Goal: Task Accomplishment & Management: Manage account settings

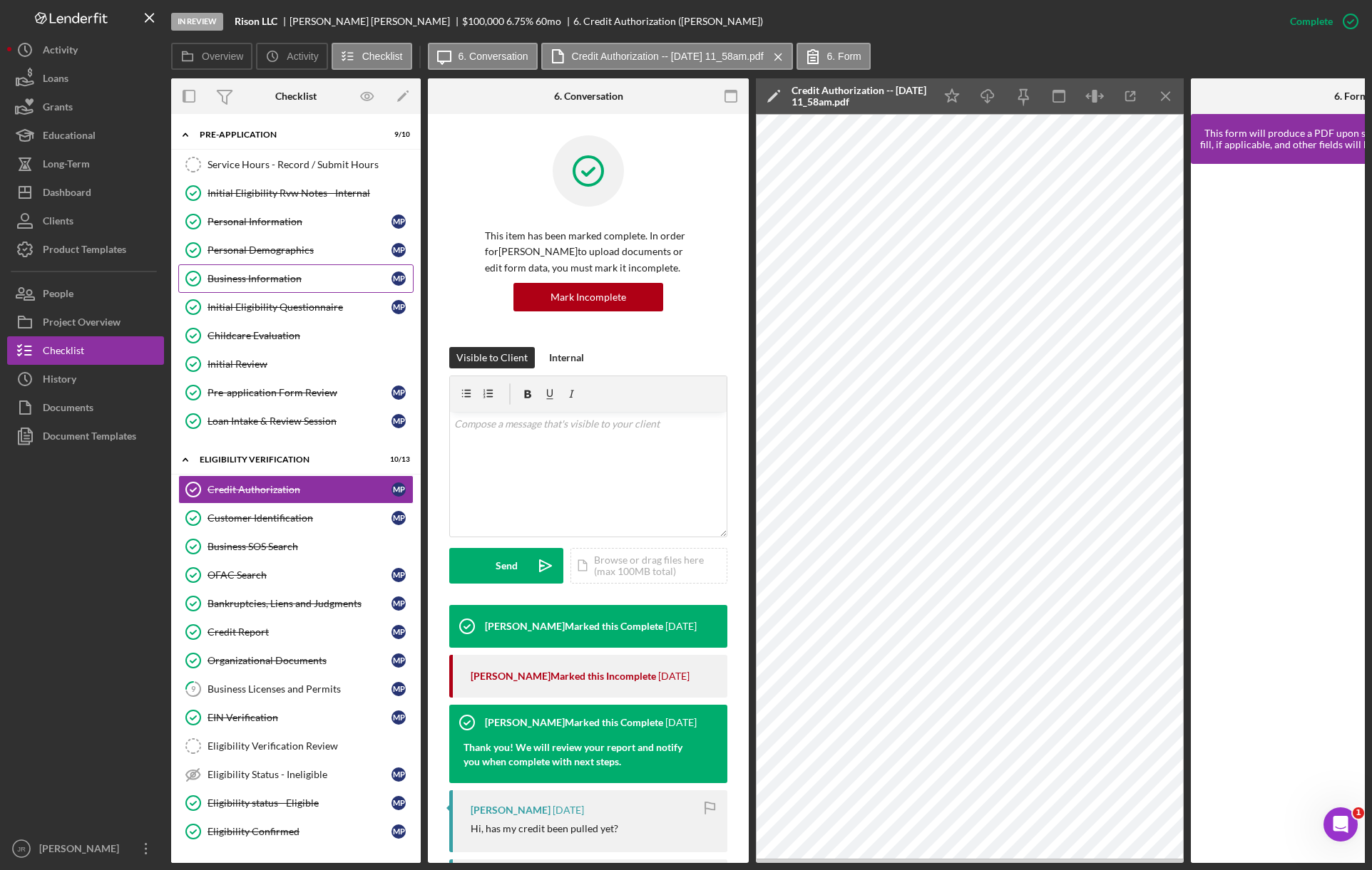
scroll to position [540, 0]
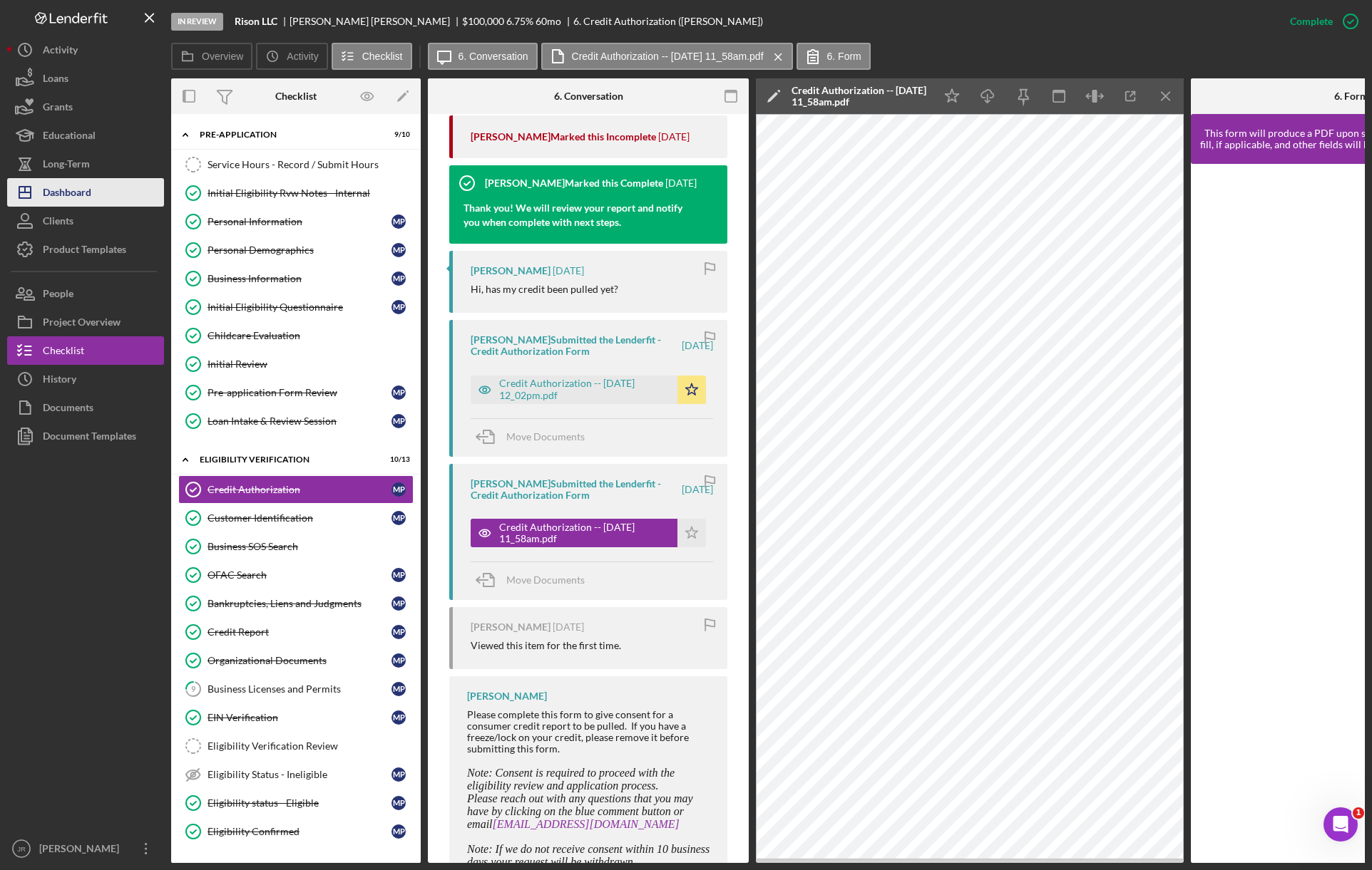
click at [109, 189] on button "Icon/Dashboard Dashboard" at bounding box center [86, 192] width 157 height 29
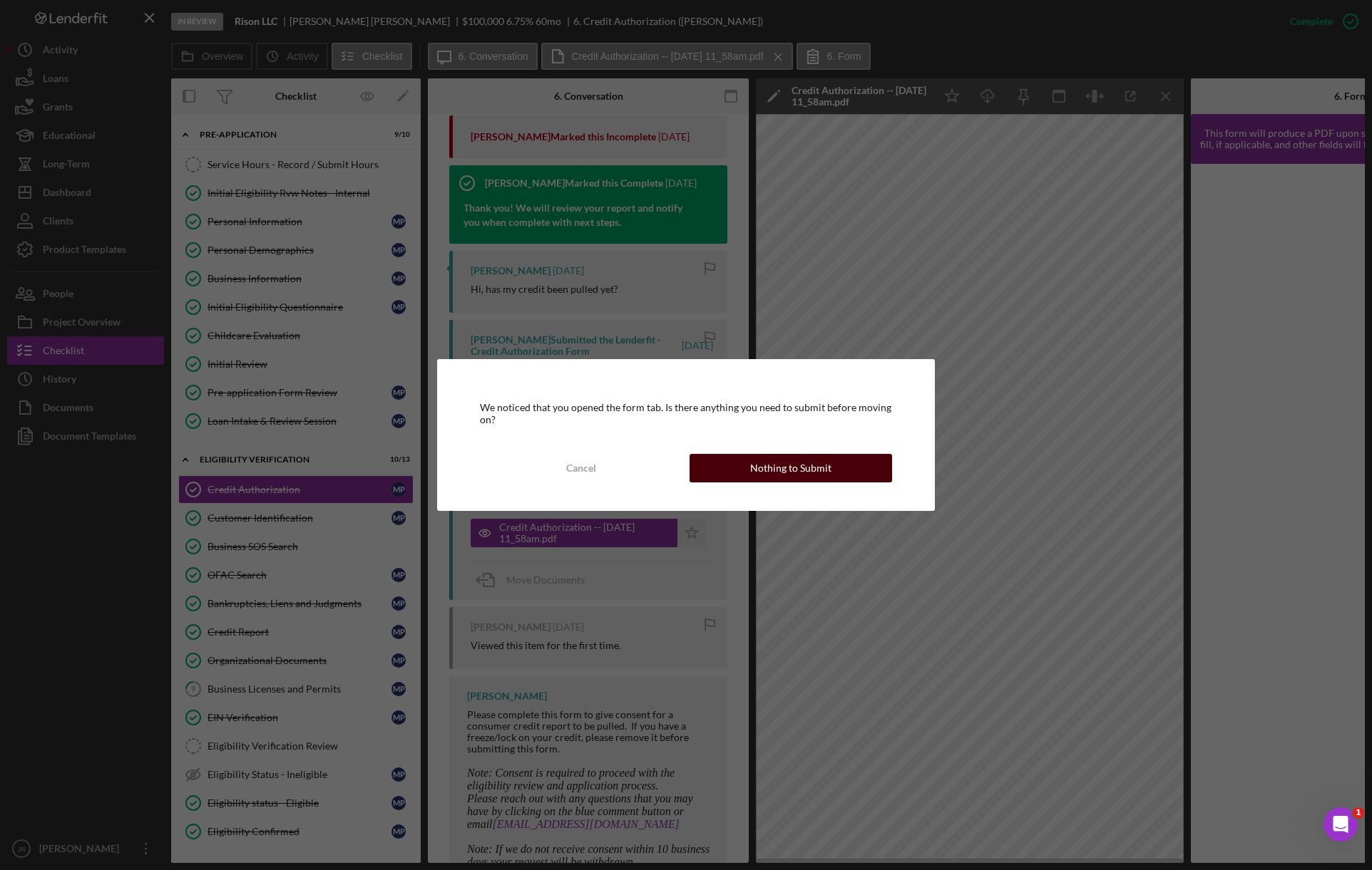
click at [772, 466] on div "Nothing to Submit" at bounding box center [790, 468] width 81 height 29
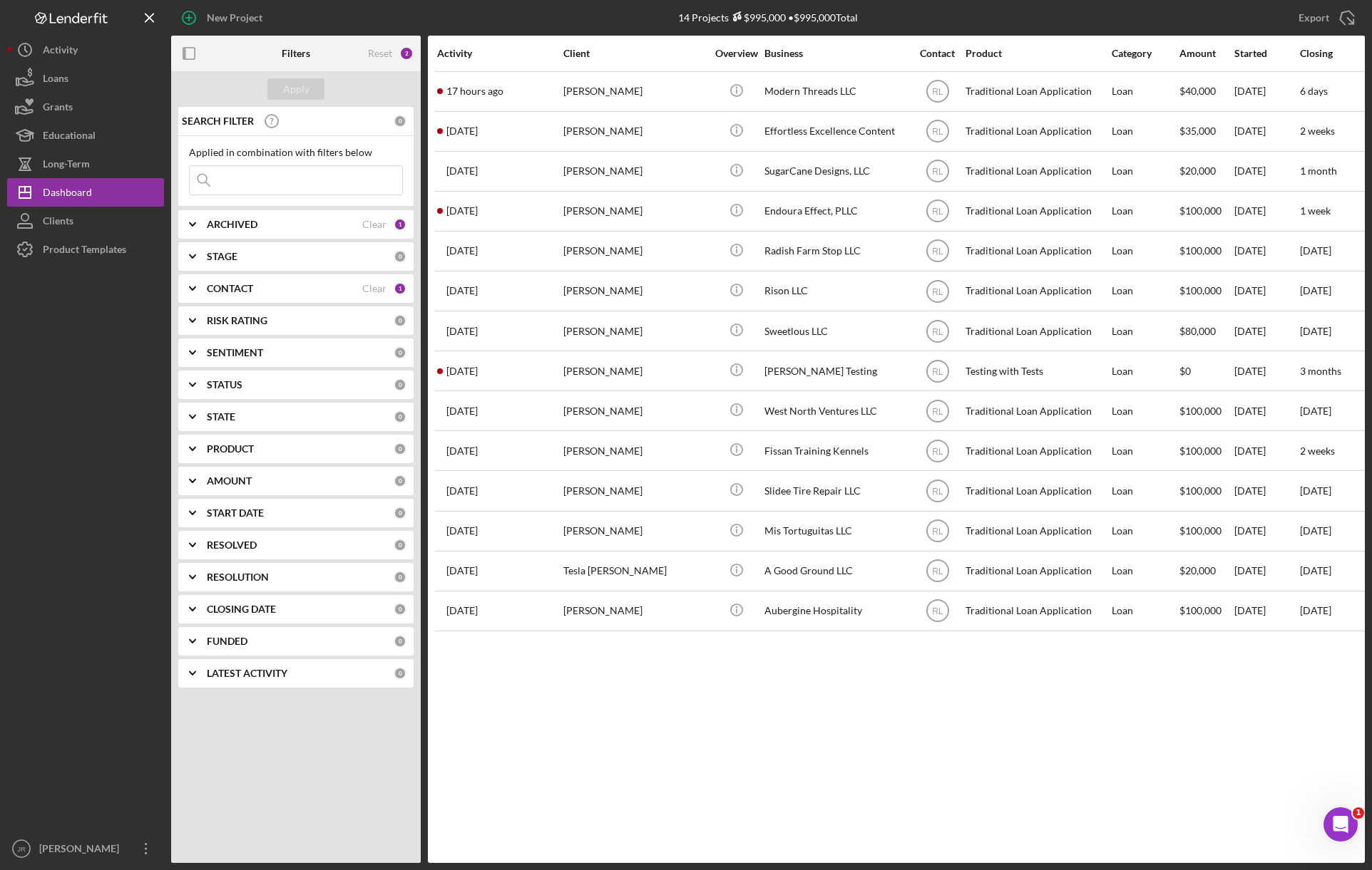
click at [306, 292] on div "CONTACT" at bounding box center [285, 288] width 156 height 11
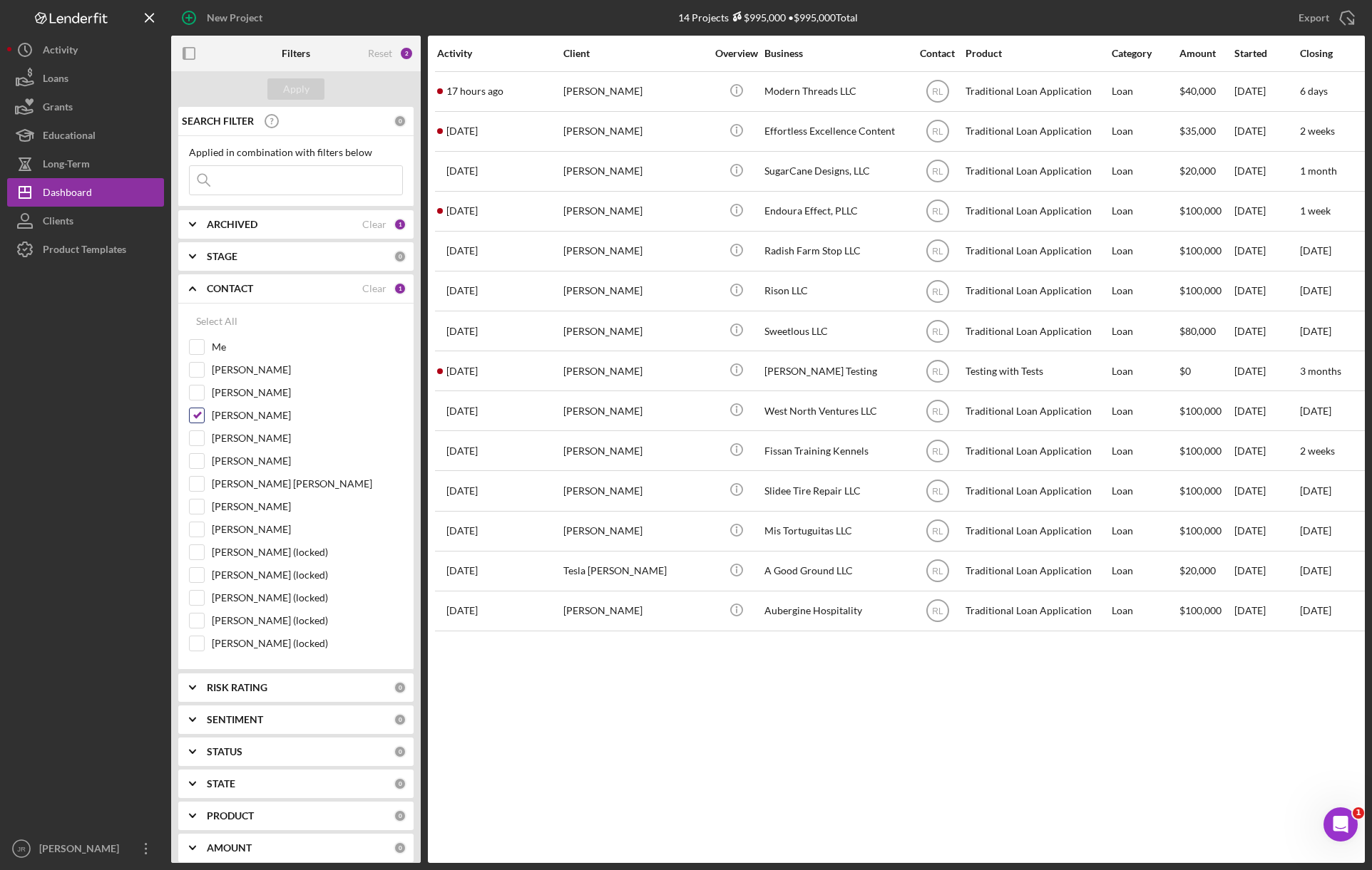
click at [200, 412] on input "Ryan Llewellyn" at bounding box center [197, 416] width 14 height 14
checkbox input "false"
click at [200, 349] on input "Me" at bounding box center [197, 347] width 14 height 14
checkbox input "true"
click at [288, 91] on div "Apply" at bounding box center [296, 89] width 26 height 21
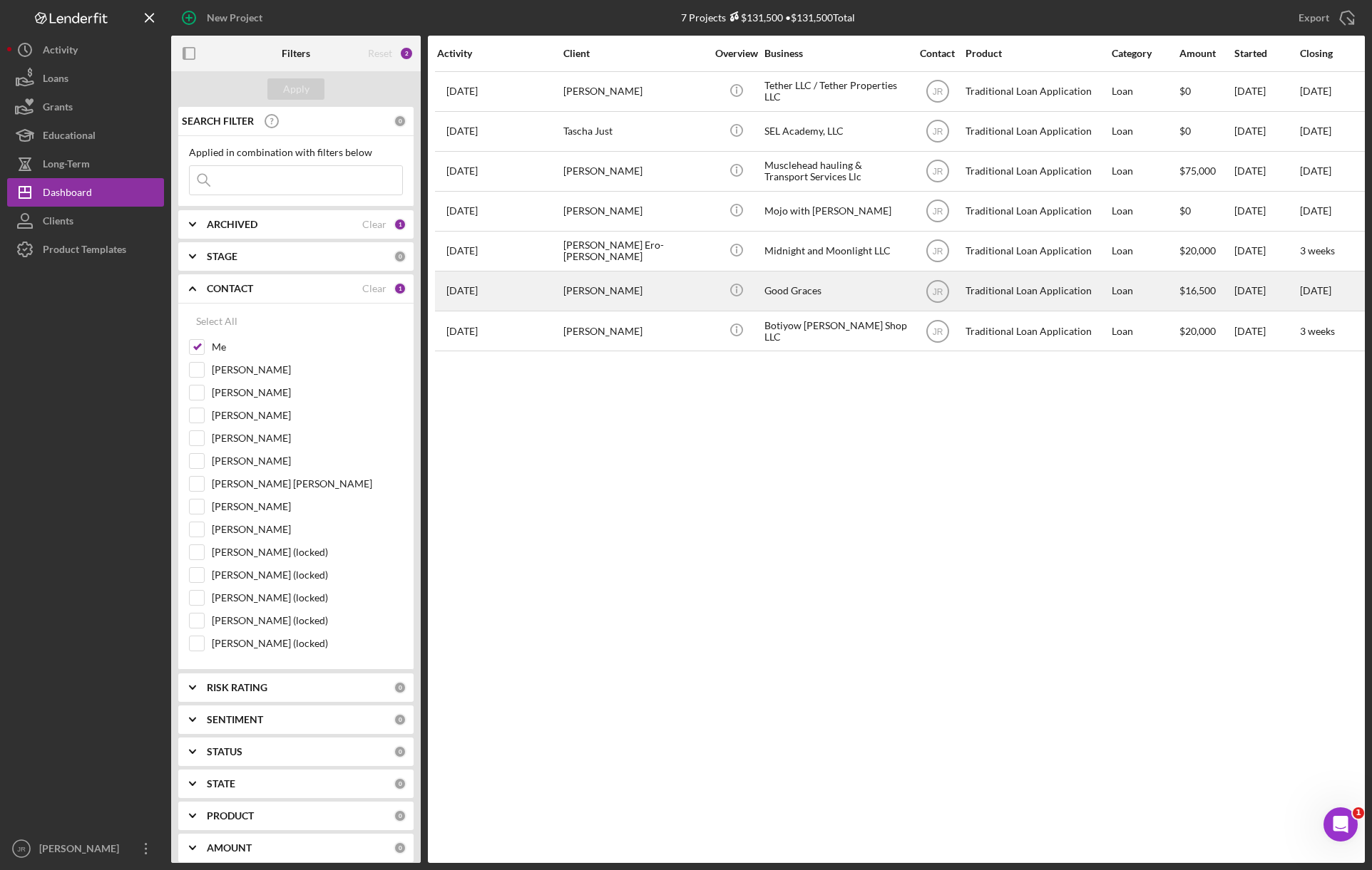
click at [580, 287] on div "[PERSON_NAME]" at bounding box center [634, 291] width 142 height 38
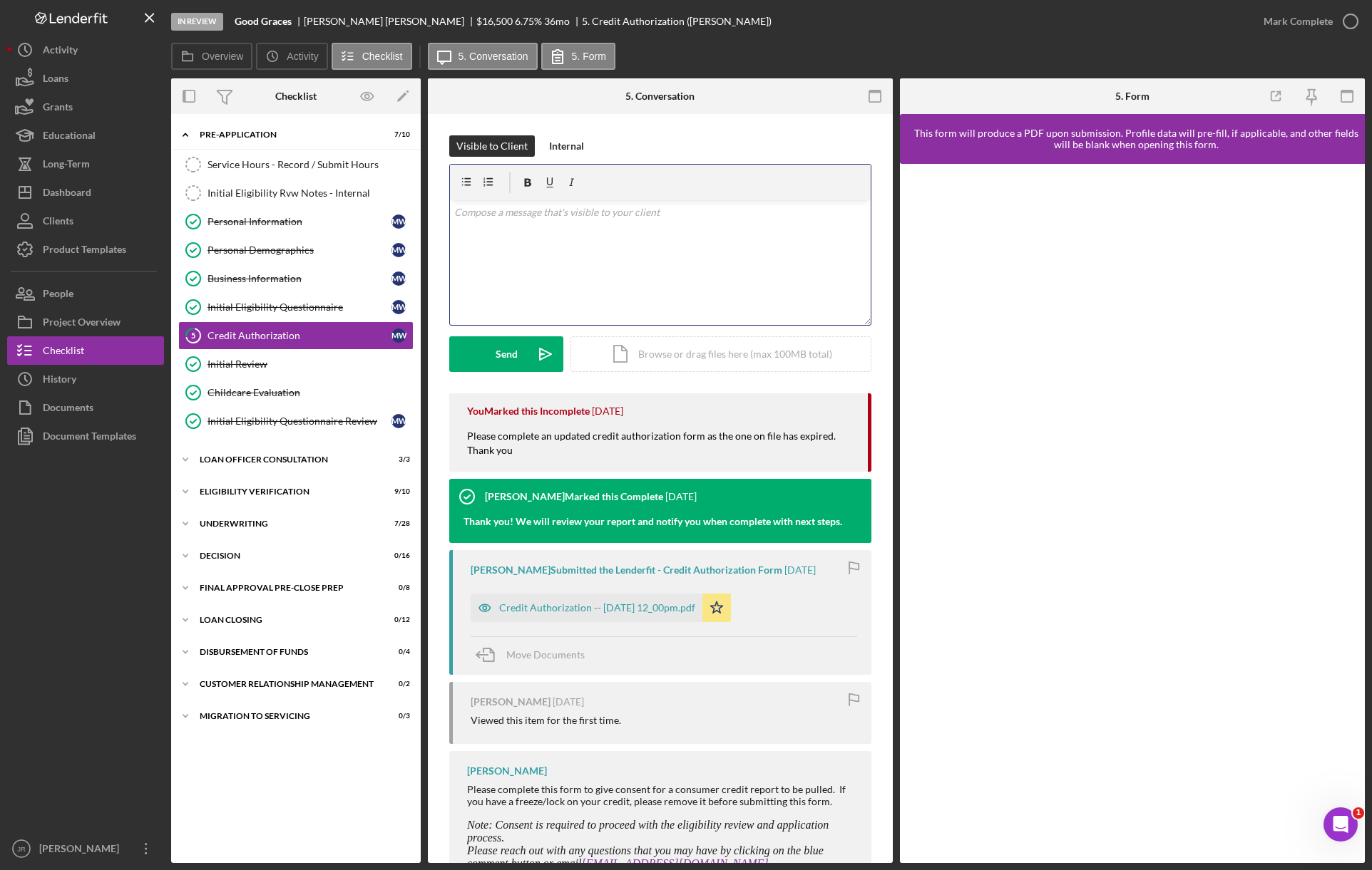
drag, startPoint x: 514, startPoint y: 258, endPoint x: 749, endPoint y: 238, distance: 235.8
click at [753, 235] on div "v Color teal Color pink Remove color Add row above Add row below Add column bef…" at bounding box center [660, 262] width 420 height 125
click at [83, 415] on div "Documents" at bounding box center [68, 409] width 51 height 32
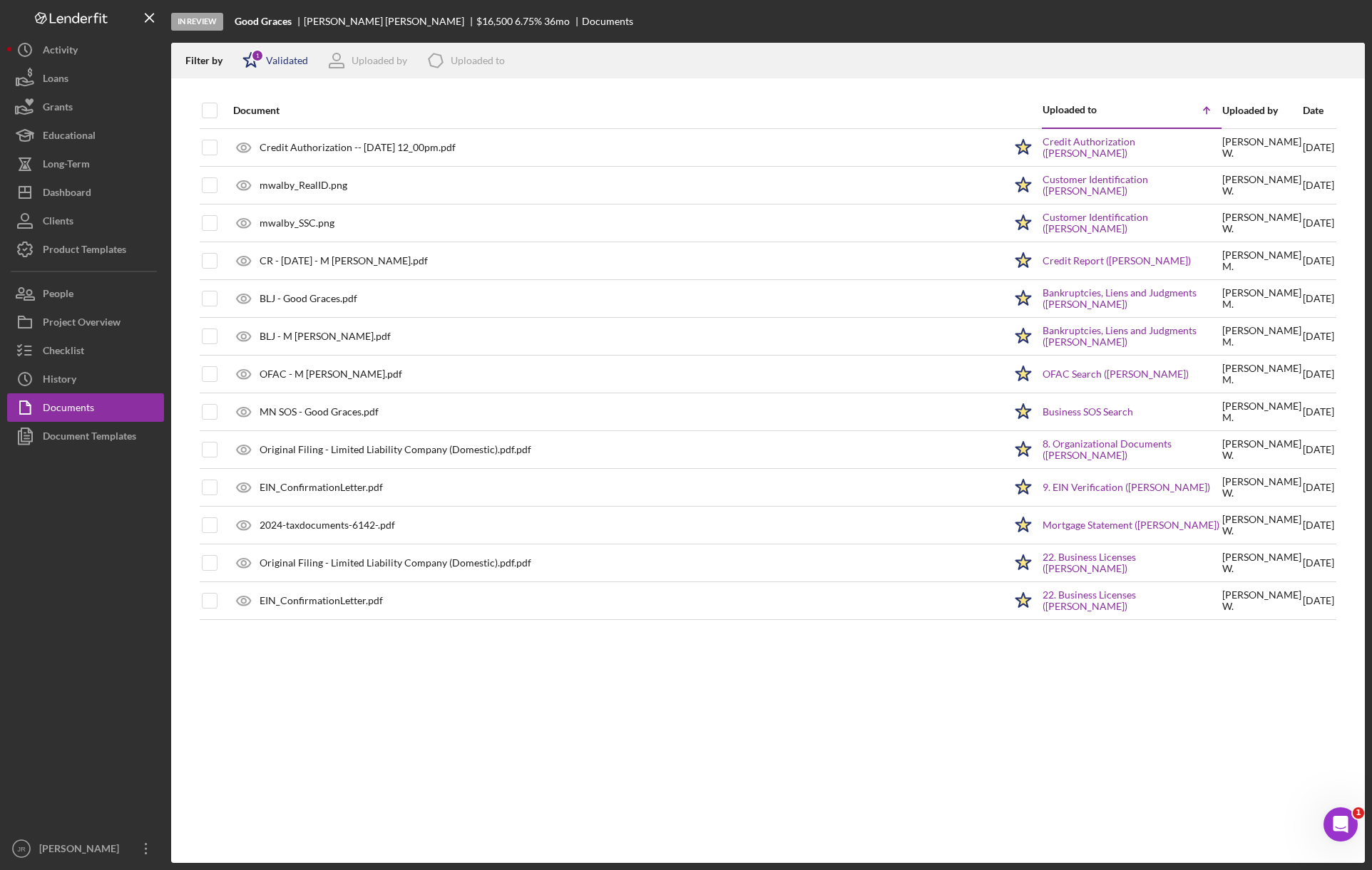
click at [261, 66] on icon "Icon/Star" at bounding box center [251, 60] width 36 height 36
click at [250, 107] on input "checkbox" at bounding box center [249, 114] width 14 height 14
checkbox input "false"
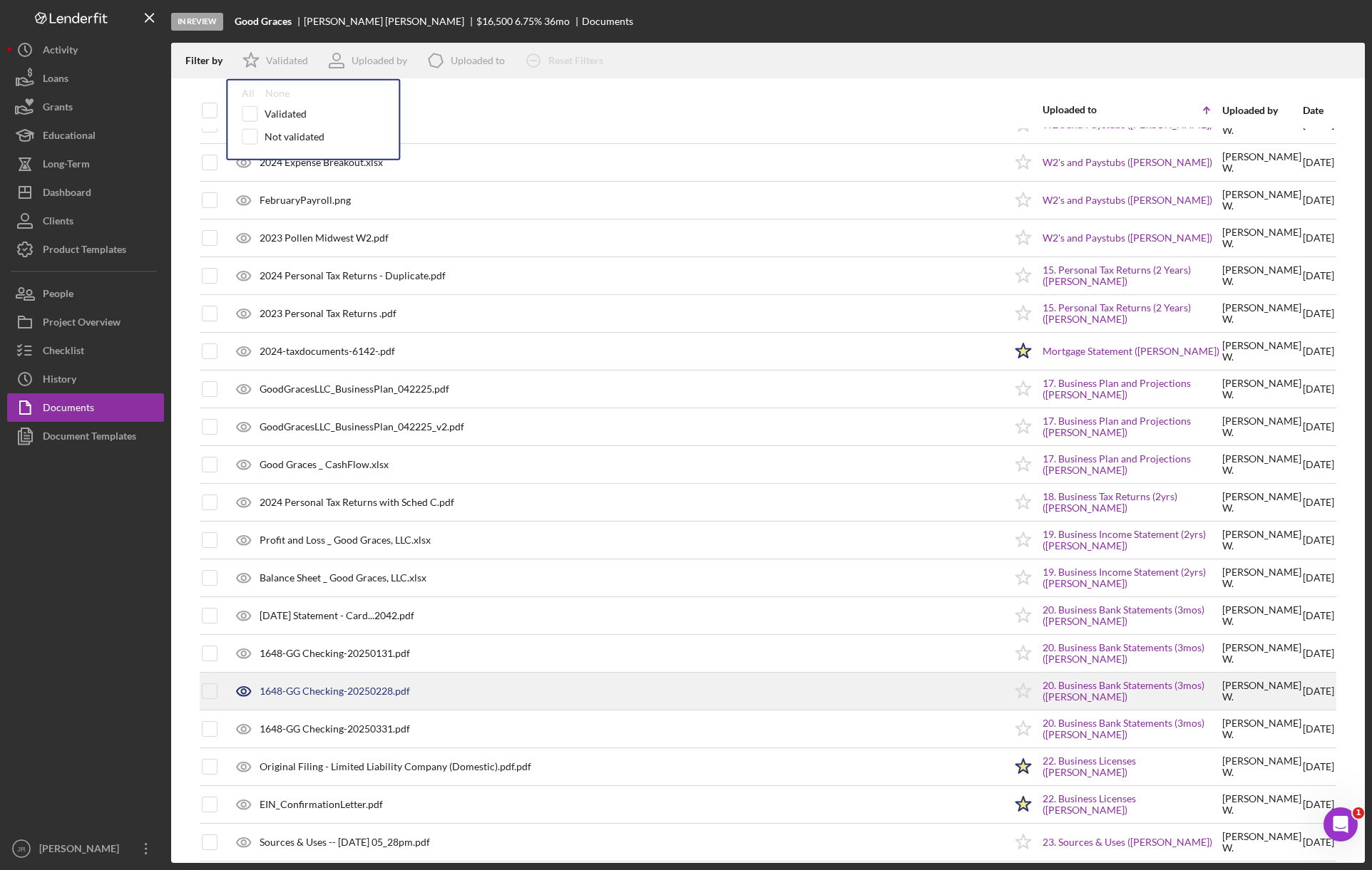
scroll to position [800, 0]
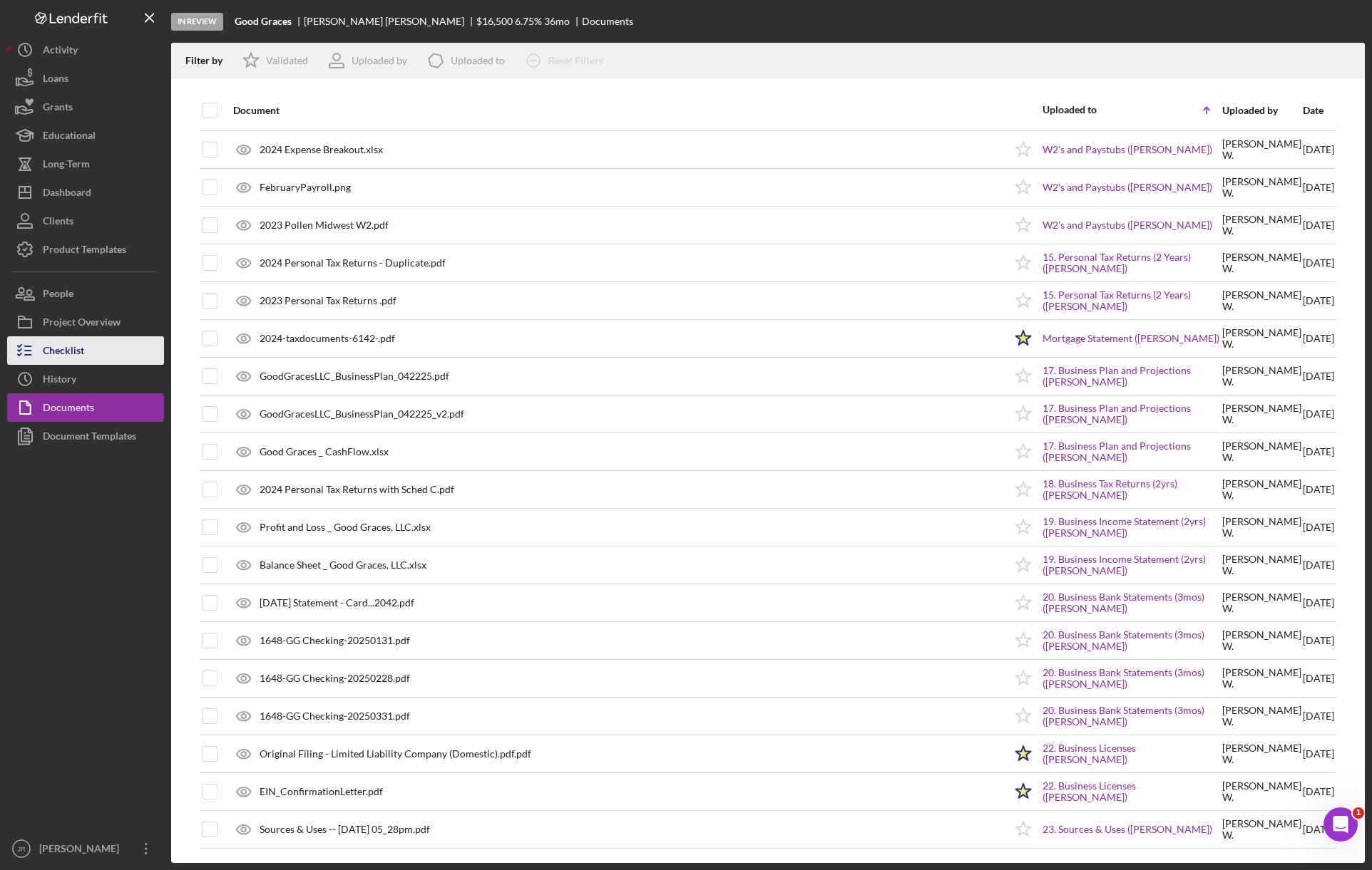
click at [84, 357] on button "Checklist" at bounding box center [86, 350] width 157 height 29
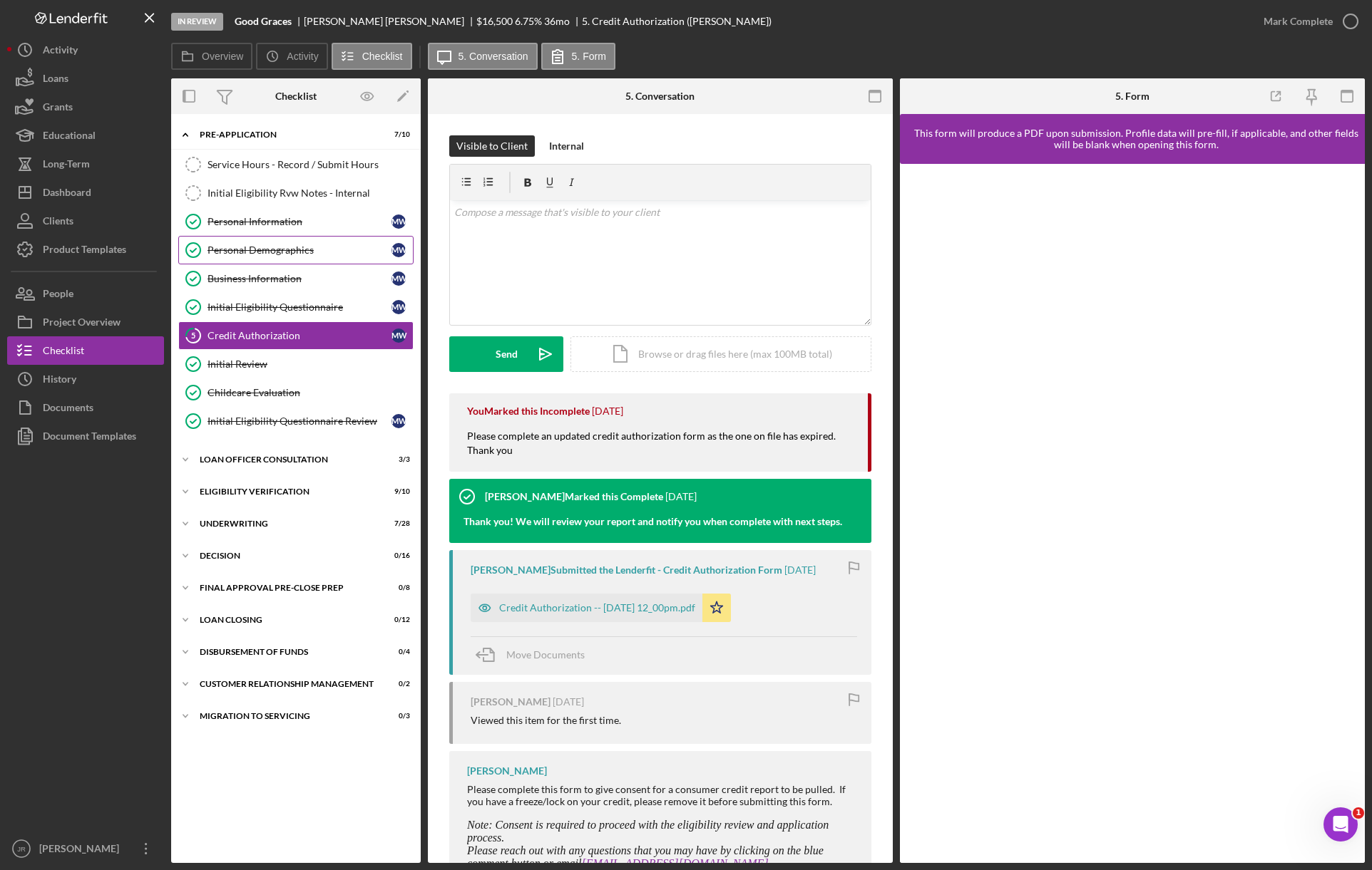
click at [204, 241] on icon "Personal Demographics" at bounding box center [193, 250] width 36 height 36
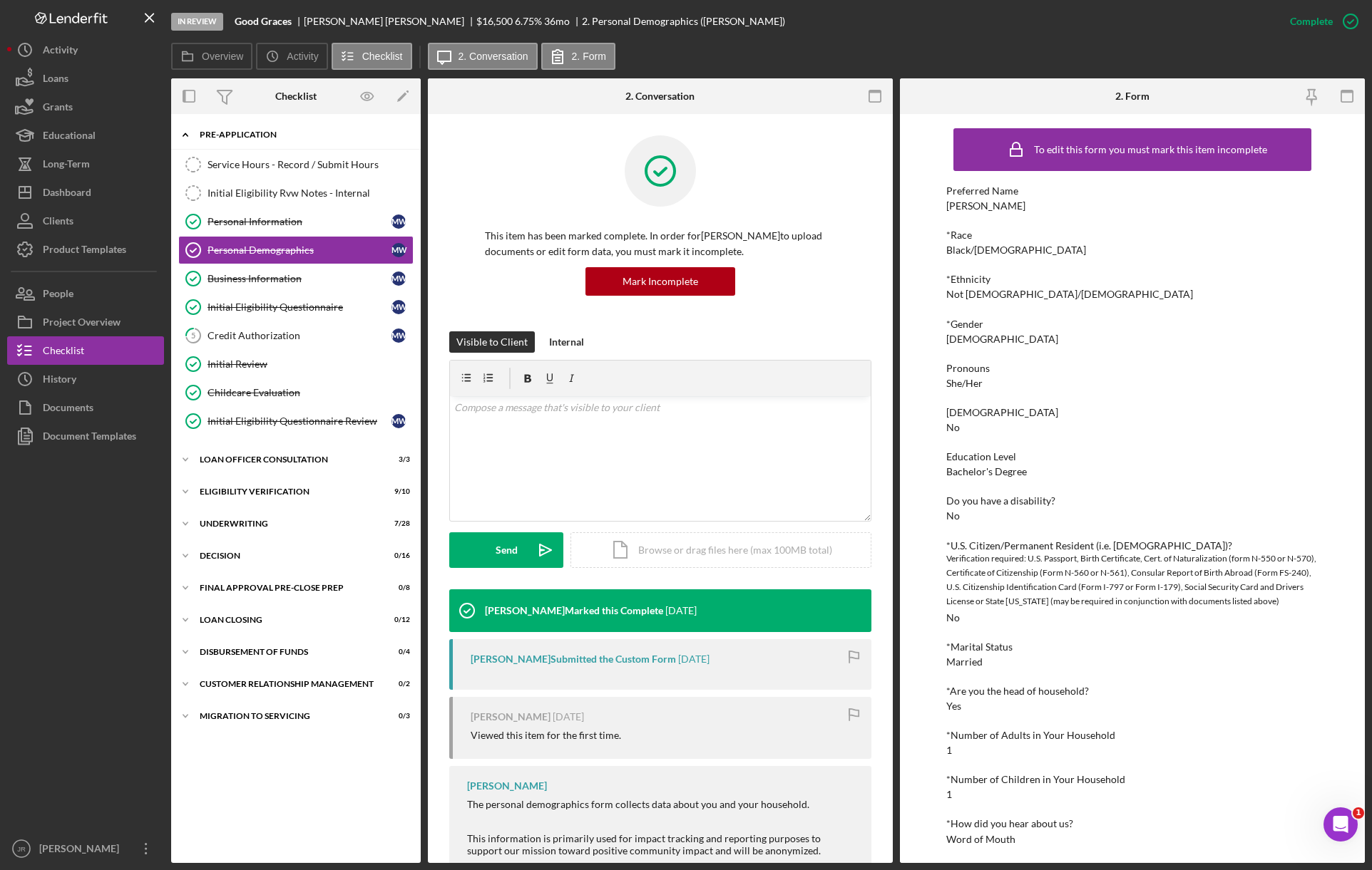
click at [207, 137] on div "Pre-Application" at bounding box center [301, 135] width 204 height 9
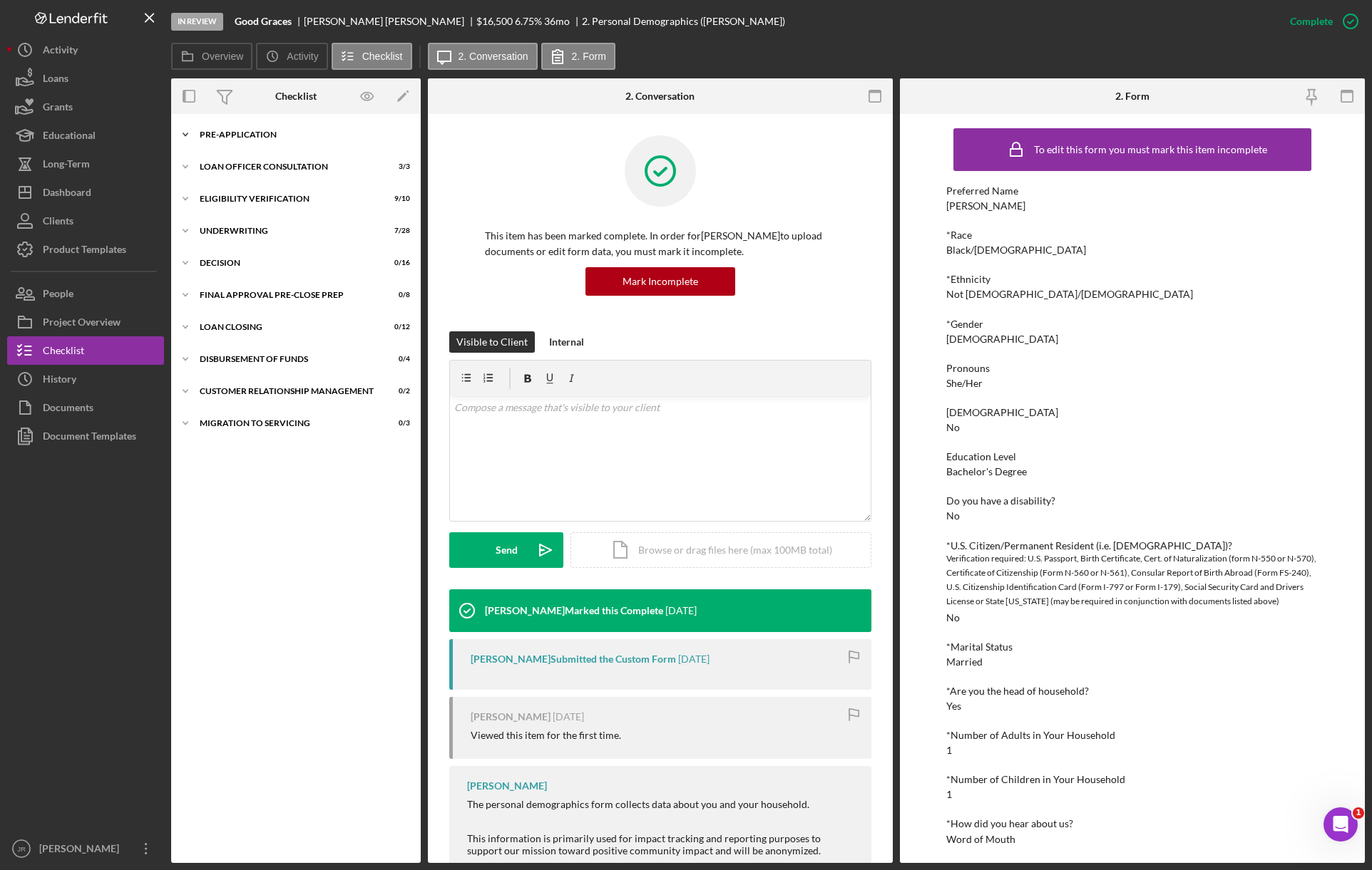
click at [207, 137] on div "Pre-Application" at bounding box center [301, 135] width 204 height 9
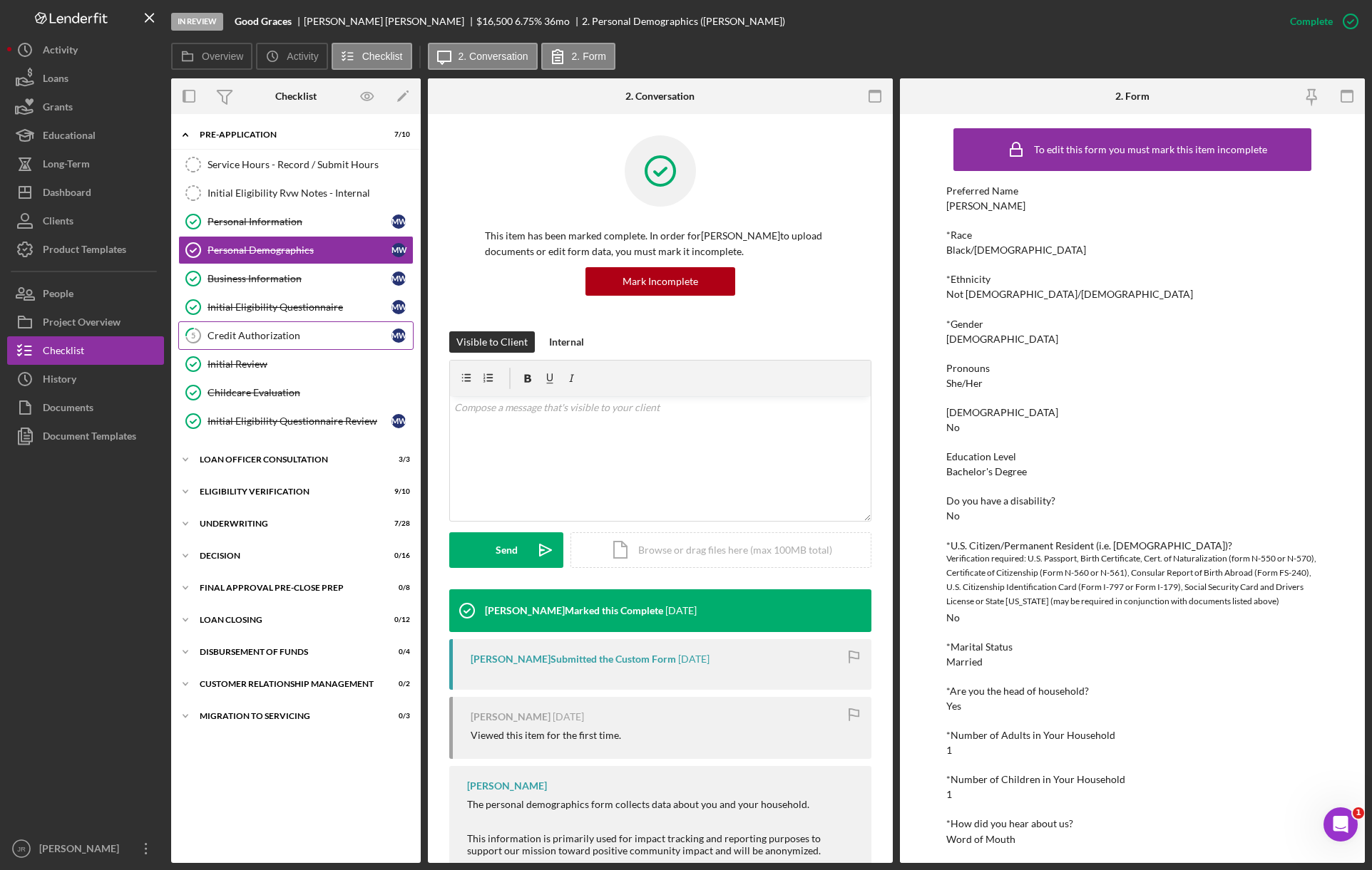
drag, startPoint x: 288, startPoint y: 341, endPoint x: 345, endPoint y: 352, distance: 58.1
click at [289, 341] on div "Credit Authorization" at bounding box center [299, 335] width 184 height 11
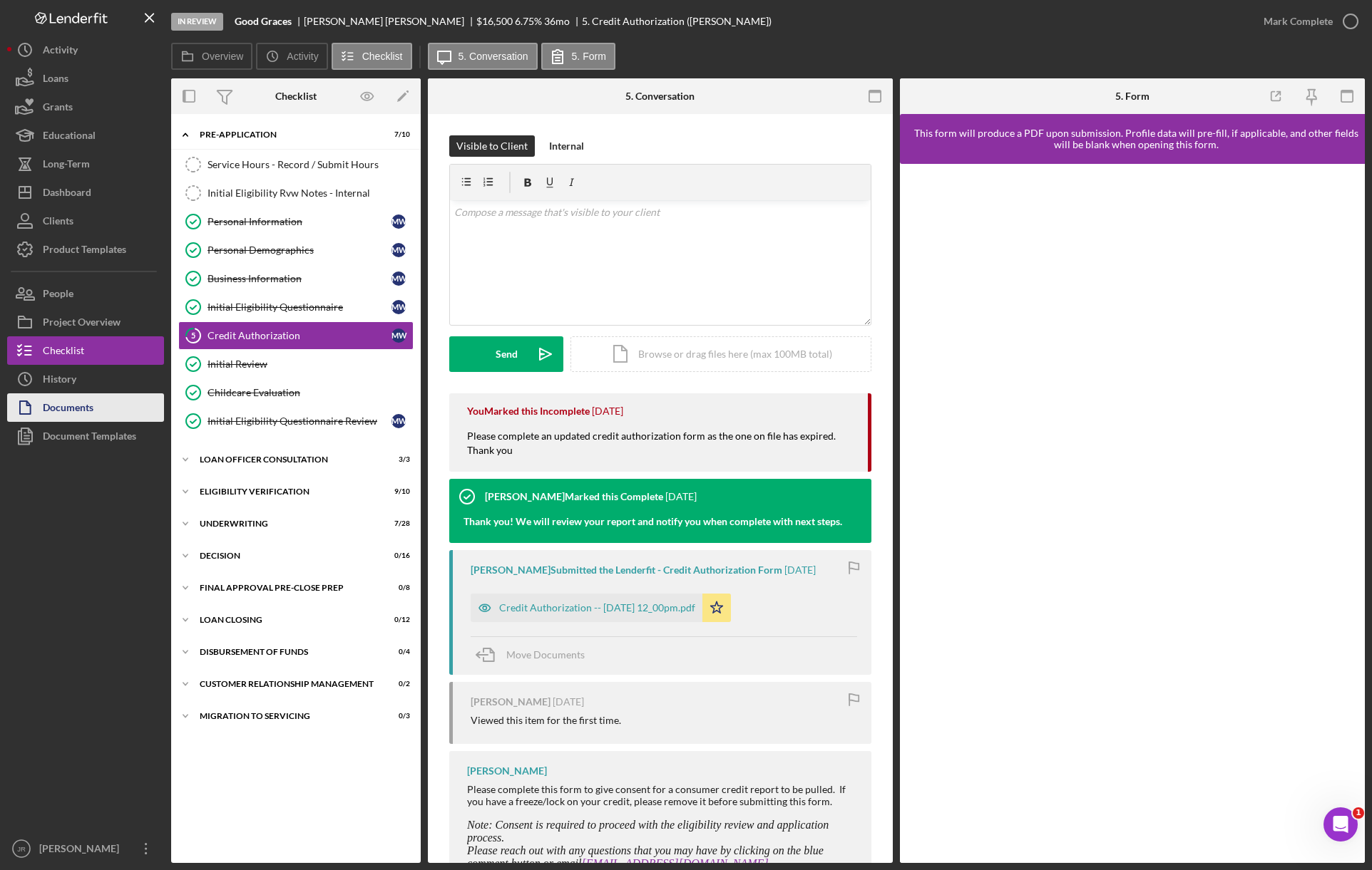
click at [86, 402] on div "Documents" at bounding box center [68, 409] width 51 height 32
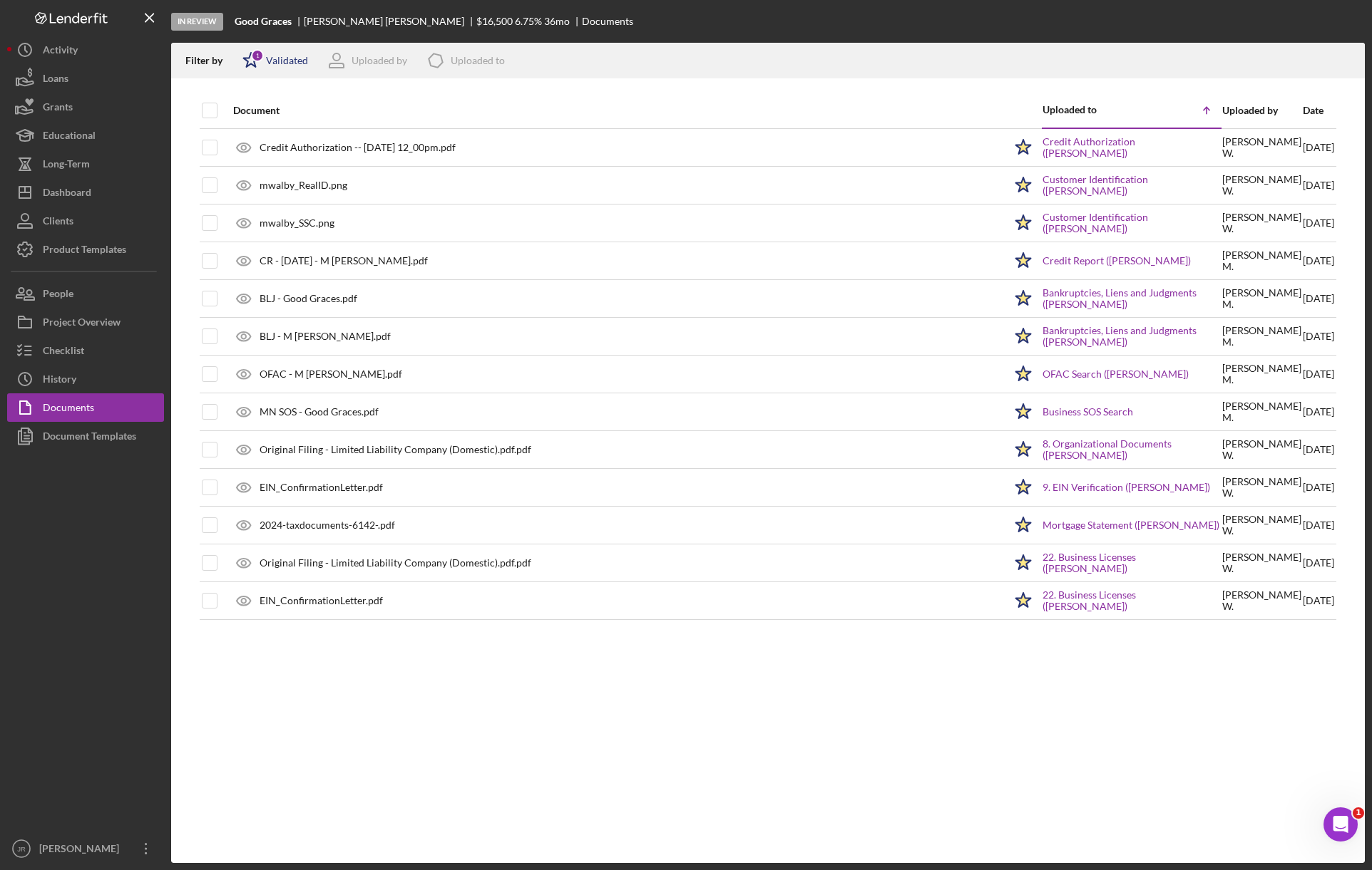
click at [277, 59] on div "Validated" at bounding box center [287, 60] width 42 height 11
click at [251, 108] on input "checkbox" at bounding box center [249, 114] width 14 height 14
checkbox input "false"
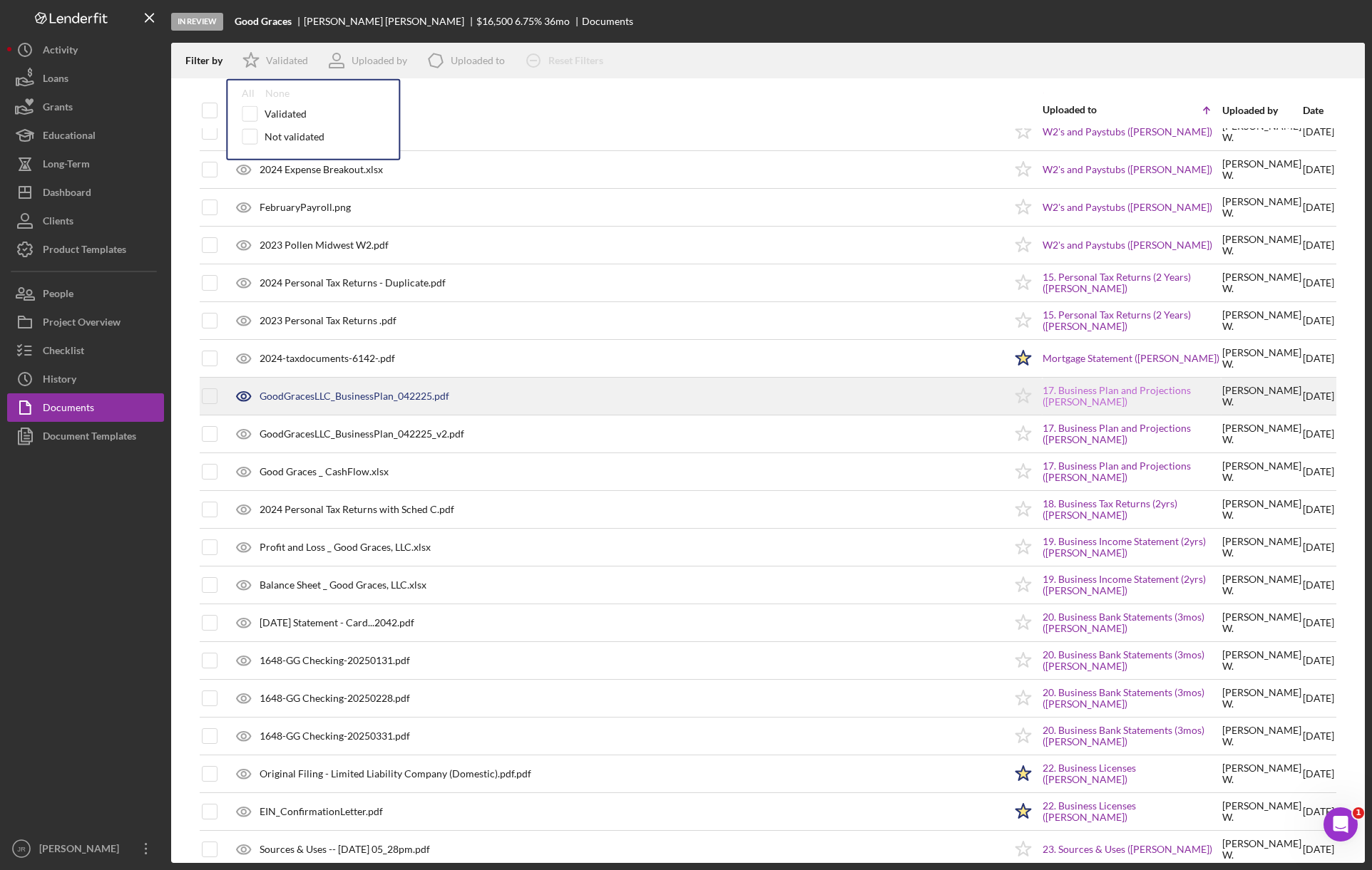
scroll to position [800, 0]
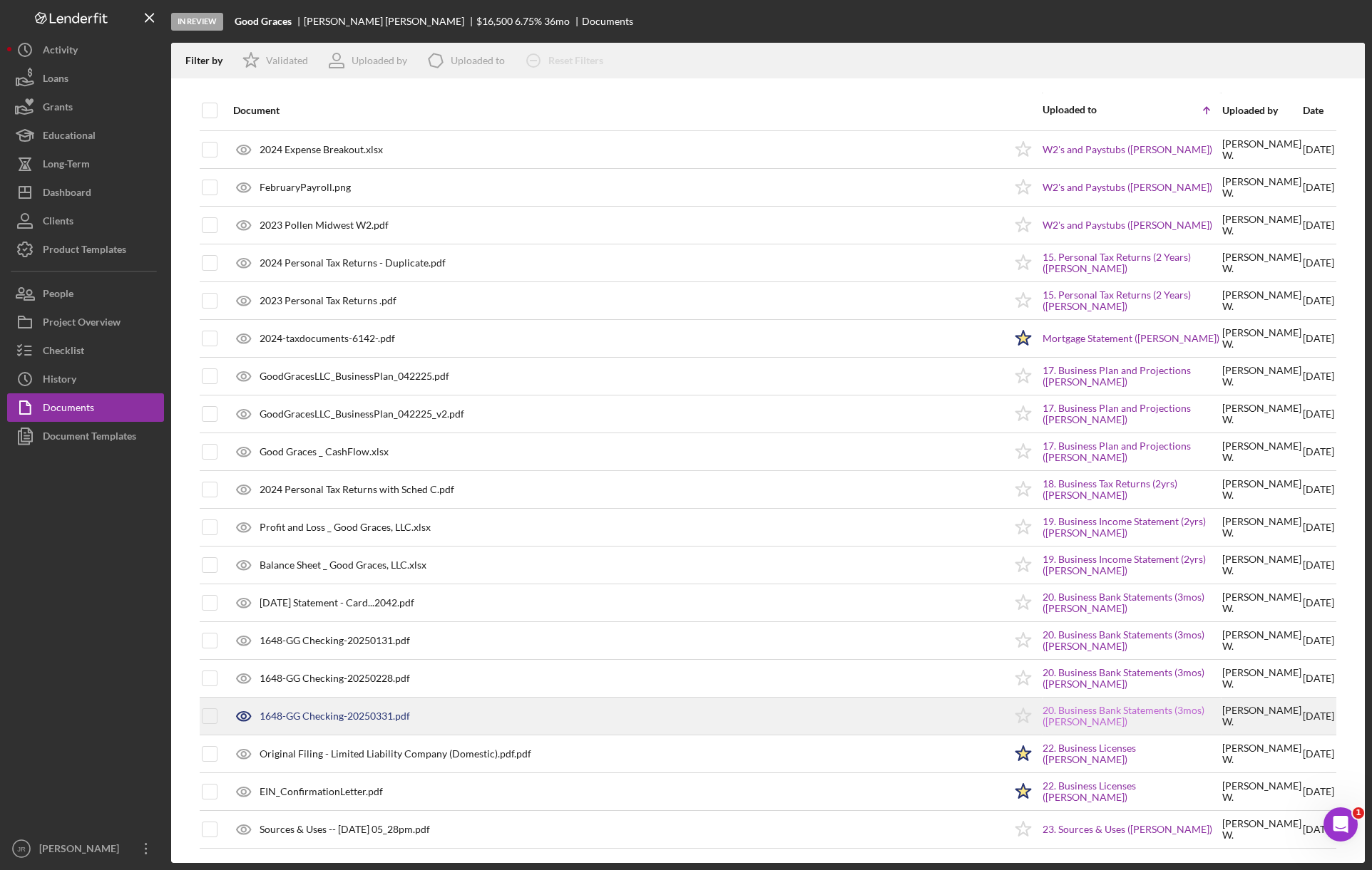
click at [1091, 710] on link "20. Business Bank Statements (3mos) ([PERSON_NAME])" at bounding box center [1132, 716] width 178 height 23
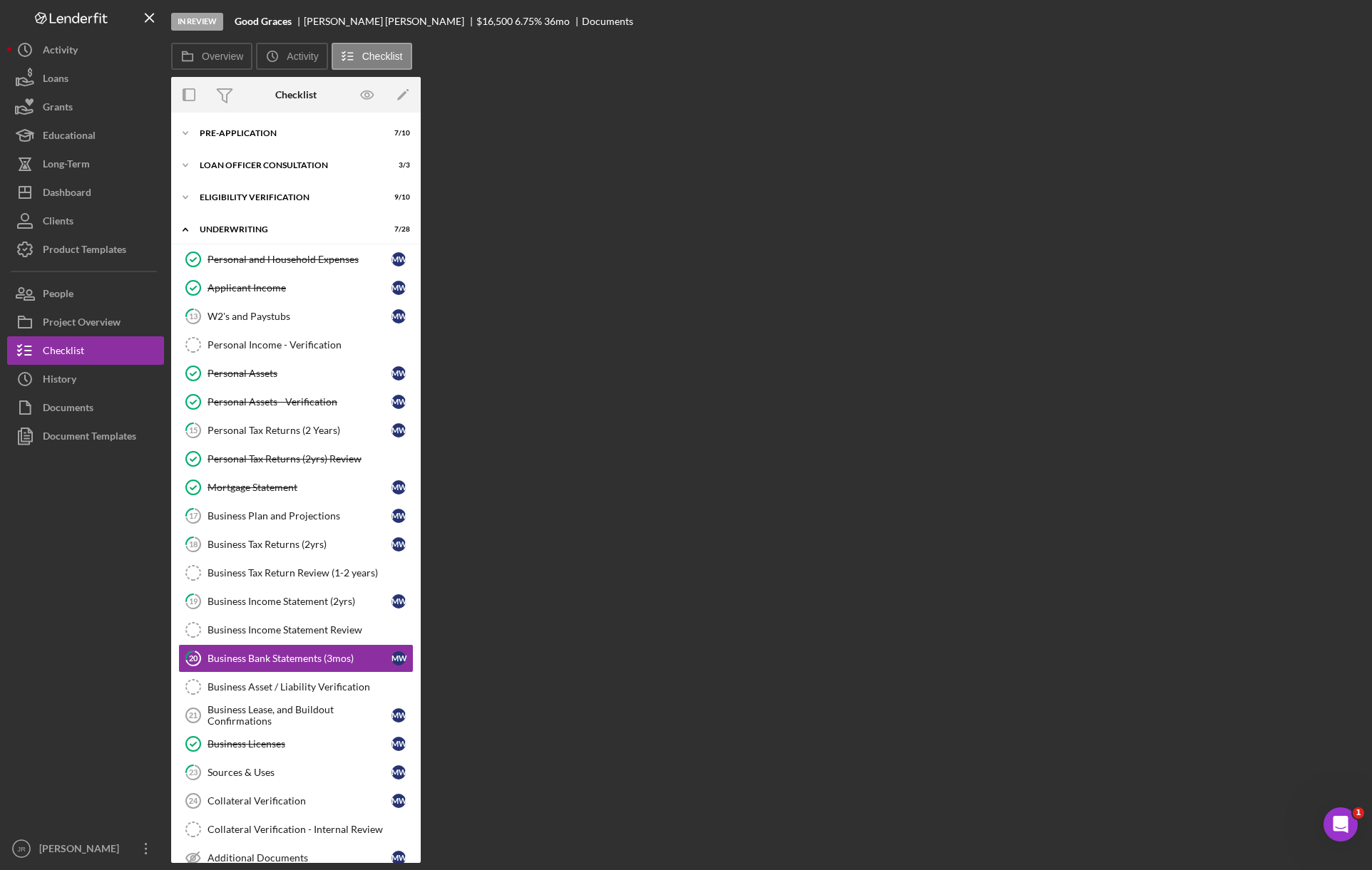
scroll to position [178, 0]
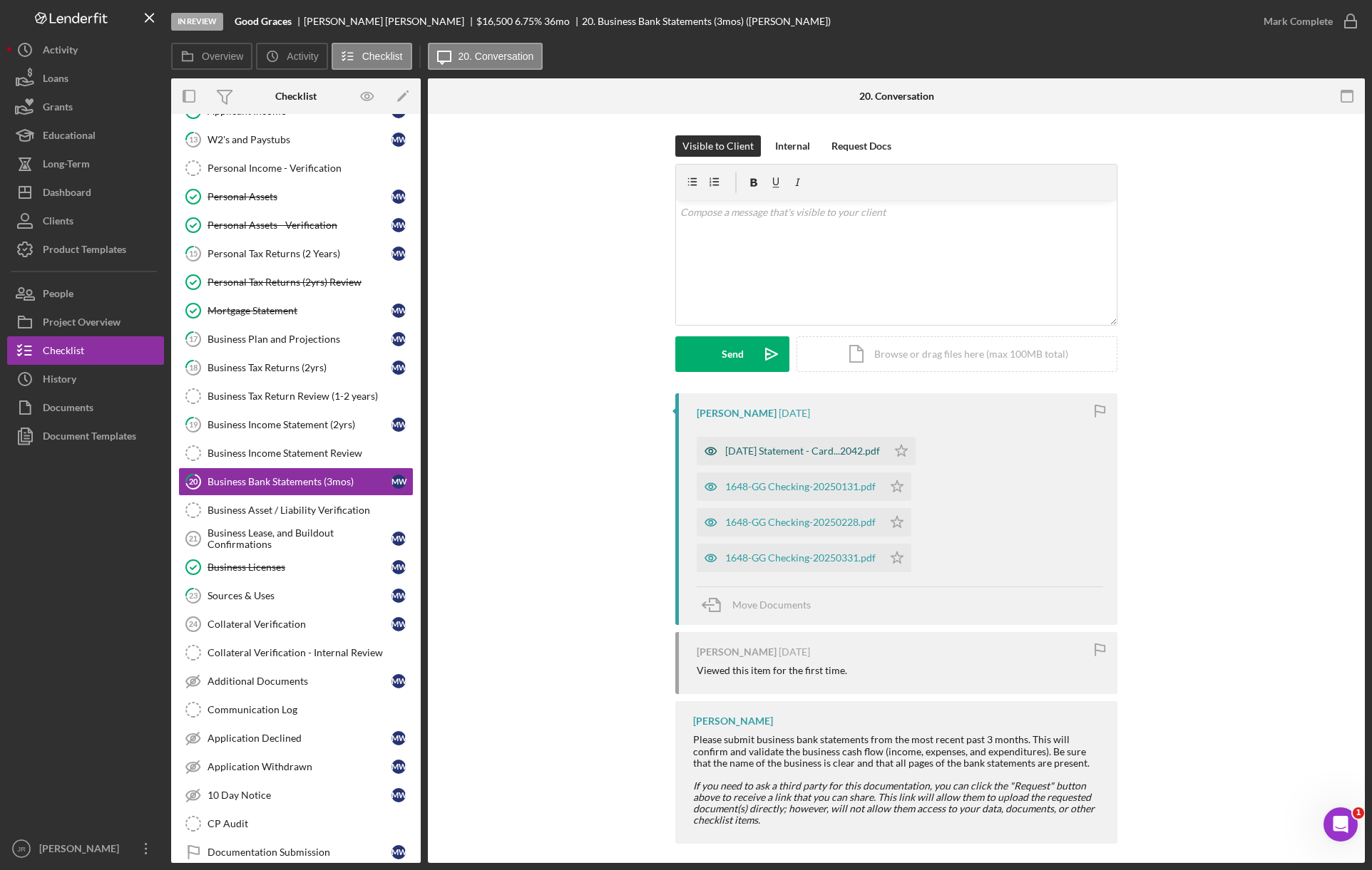
click at [816, 456] on div "[DATE] Statement - Card...2042.pdf" at bounding box center [802, 451] width 155 height 11
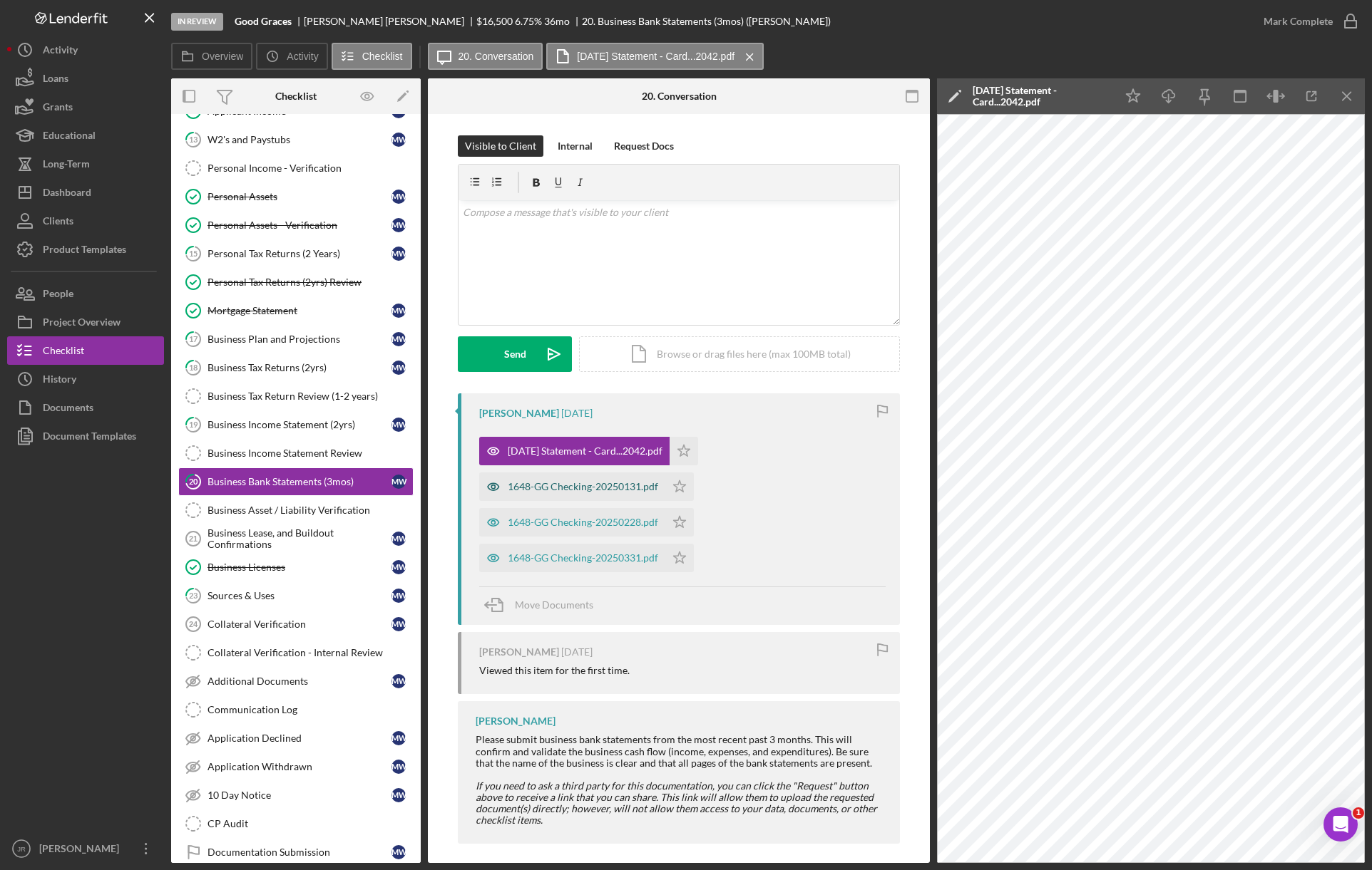
click at [588, 494] on div "1648-GG Checking-20250131.pdf" at bounding box center [572, 487] width 186 height 29
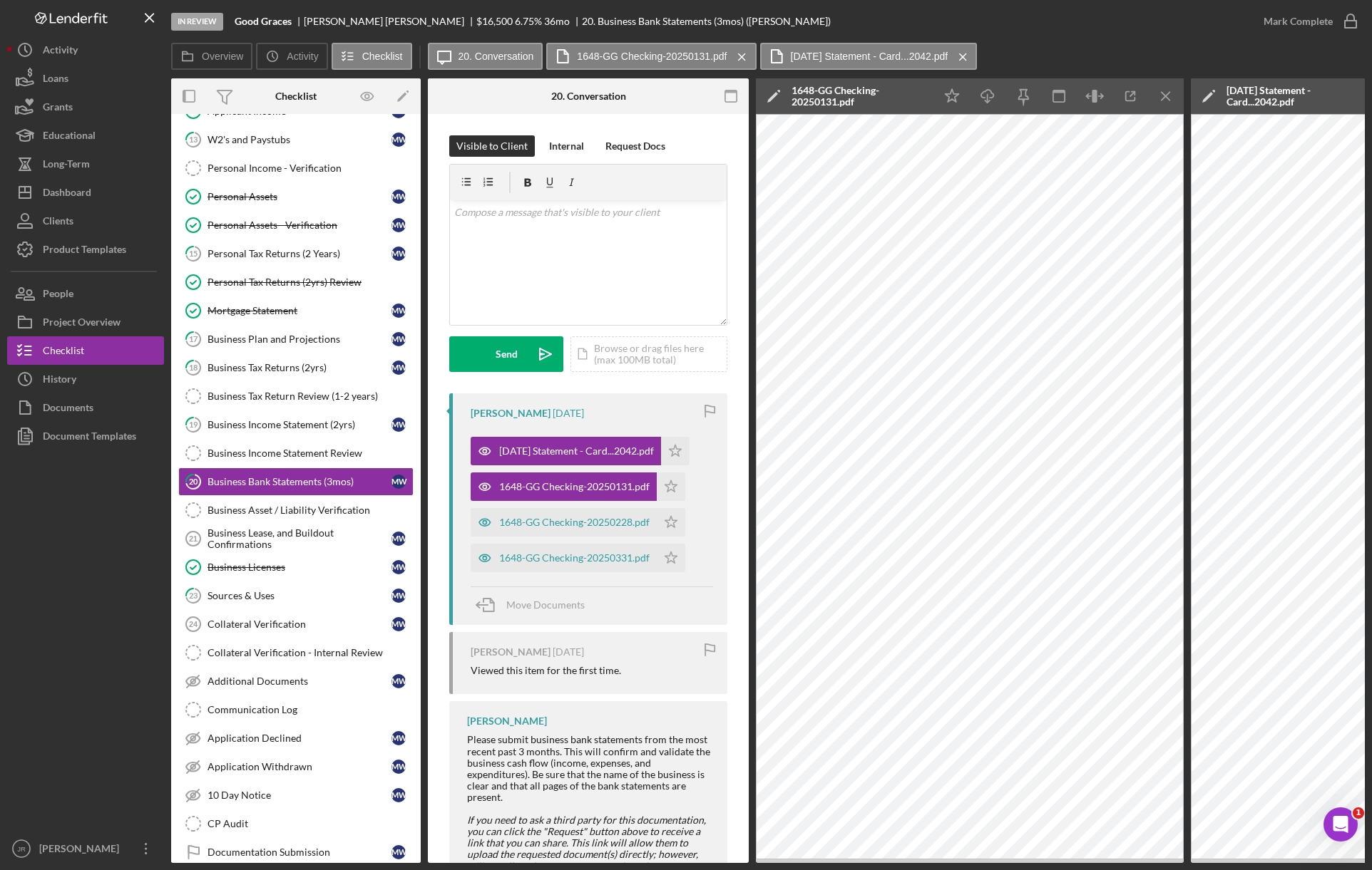
click at [1161, 94] on icon "Icon/Menu Close" at bounding box center [1166, 96] width 32 height 32
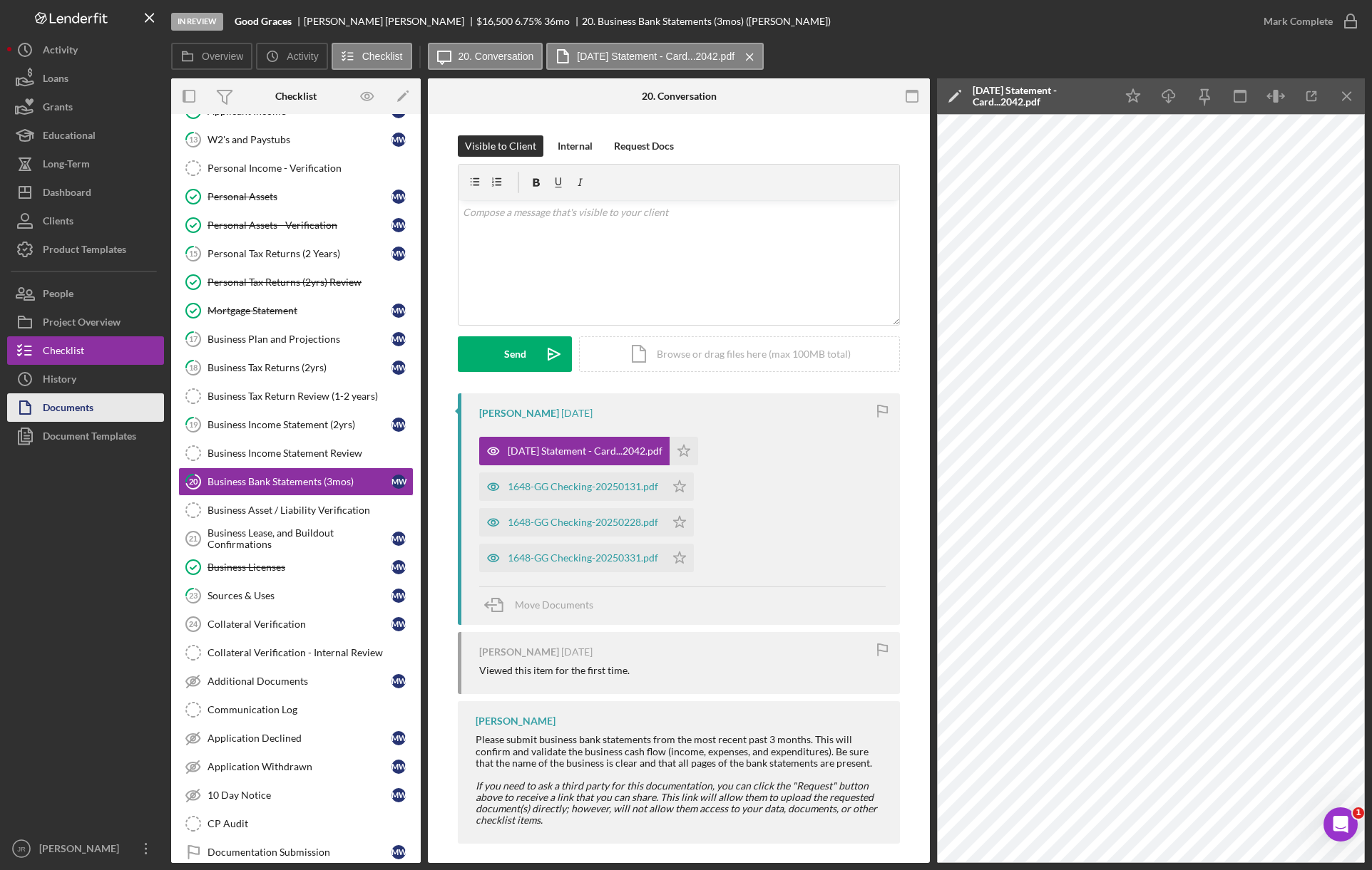
click at [118, 397] on button "Documents" at bounding box center [86, 407] width 157 height 29
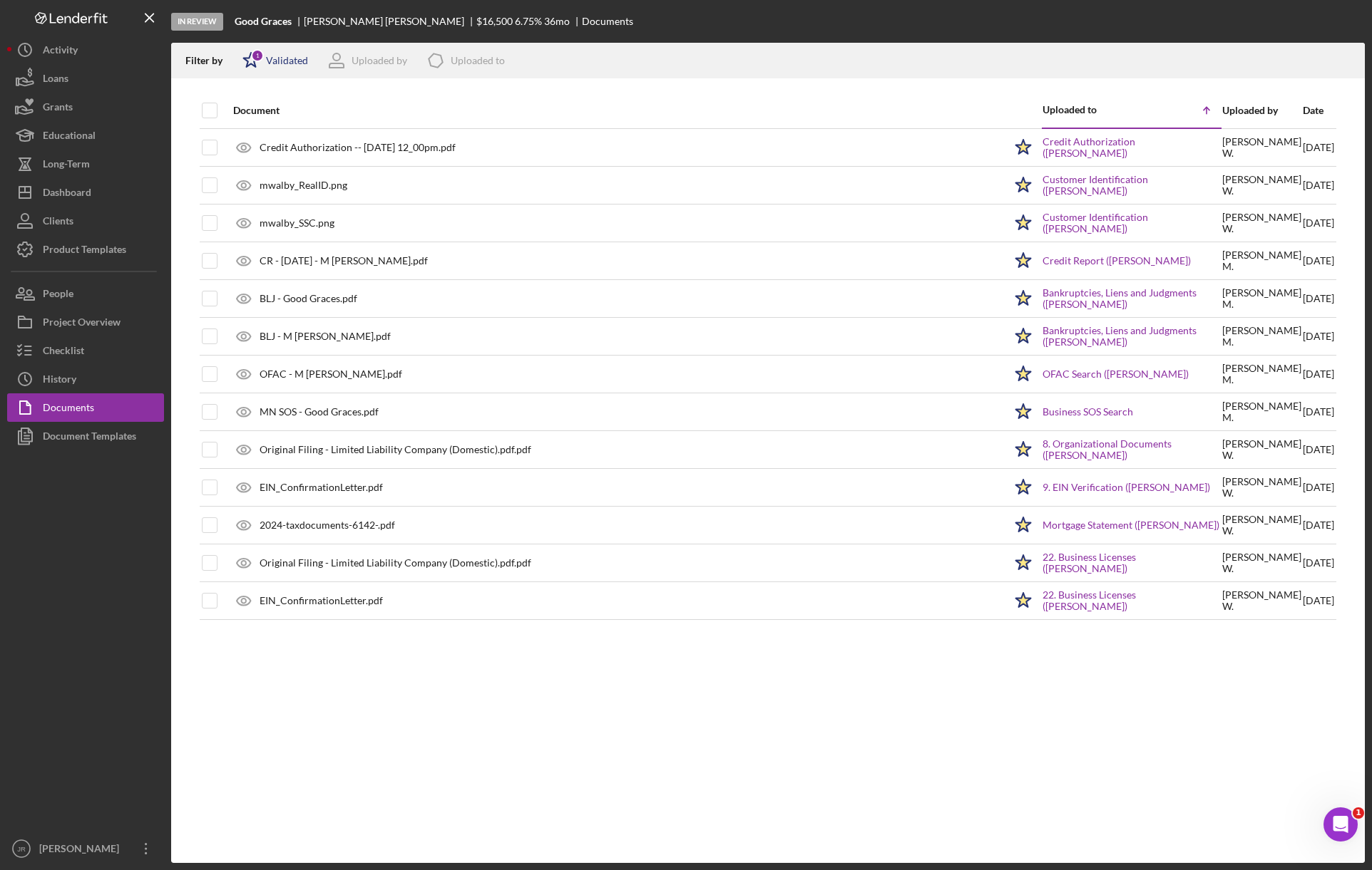
click at [269, 55] on div "Validated" at bounding box center [287, 60] width 42 height 11
click at [251, 114] on input "checkbox" at bounding box center [249, 114] width 14 height 14
checkbox input "false"
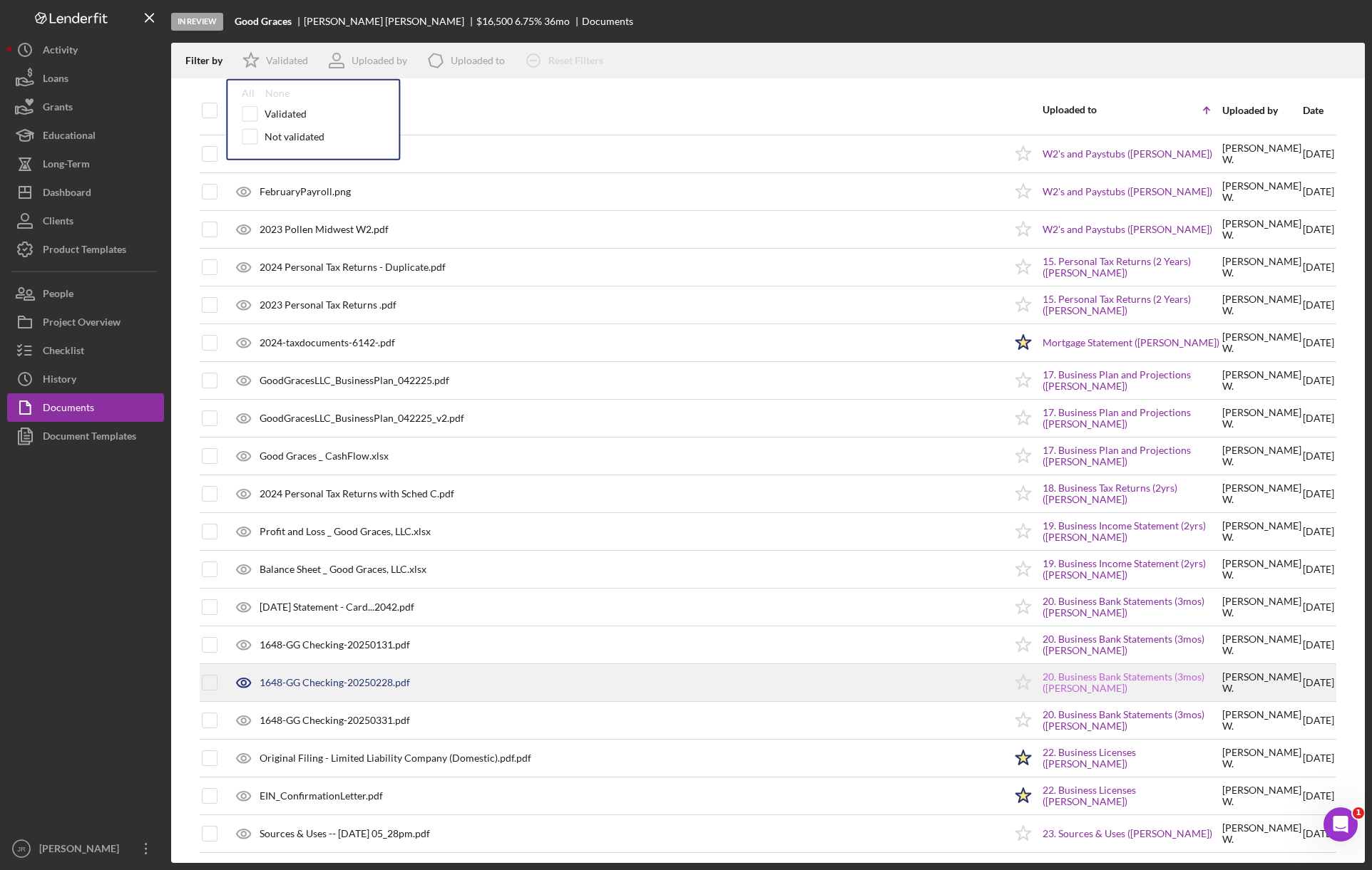
scroll to position [800, 0]
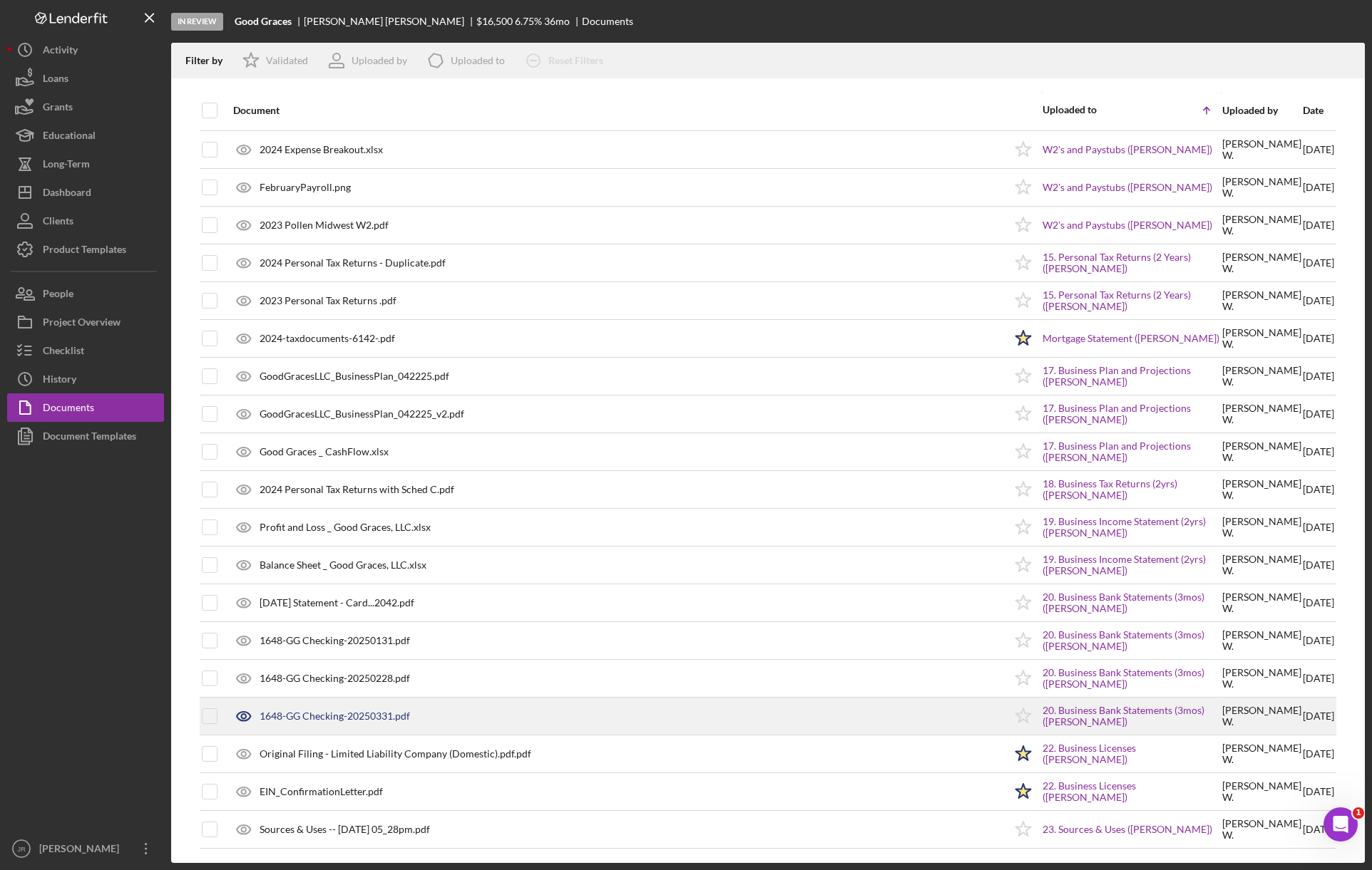
click at [888, 714] on div "1648-GG Checking-20250331.pdf" at bounding box center [615, 716] width 778 height 36
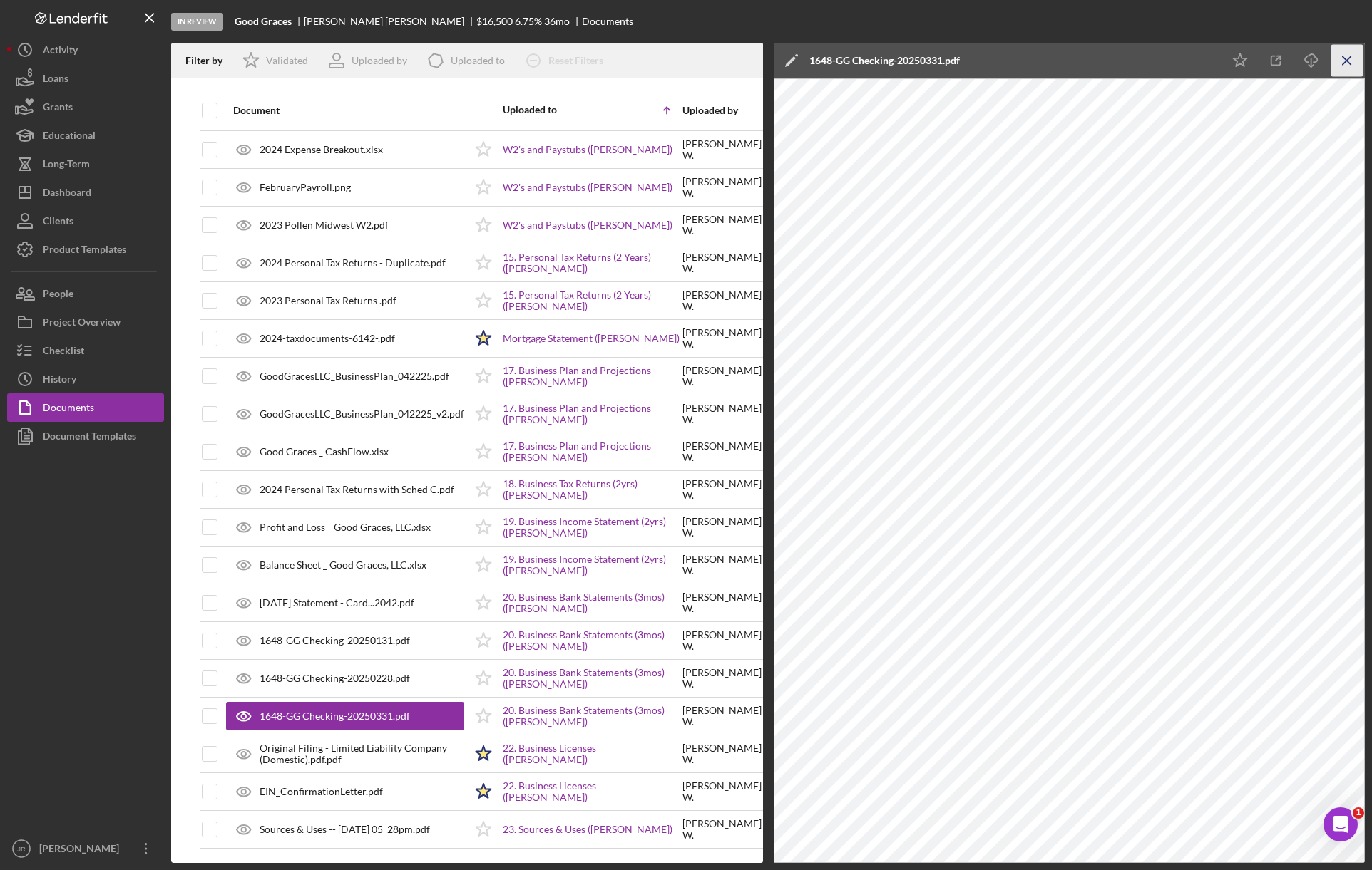
click at [1350, 52] on icon "Icon/Menu Close" at bounding box center [1348, 60] width 32 height 32
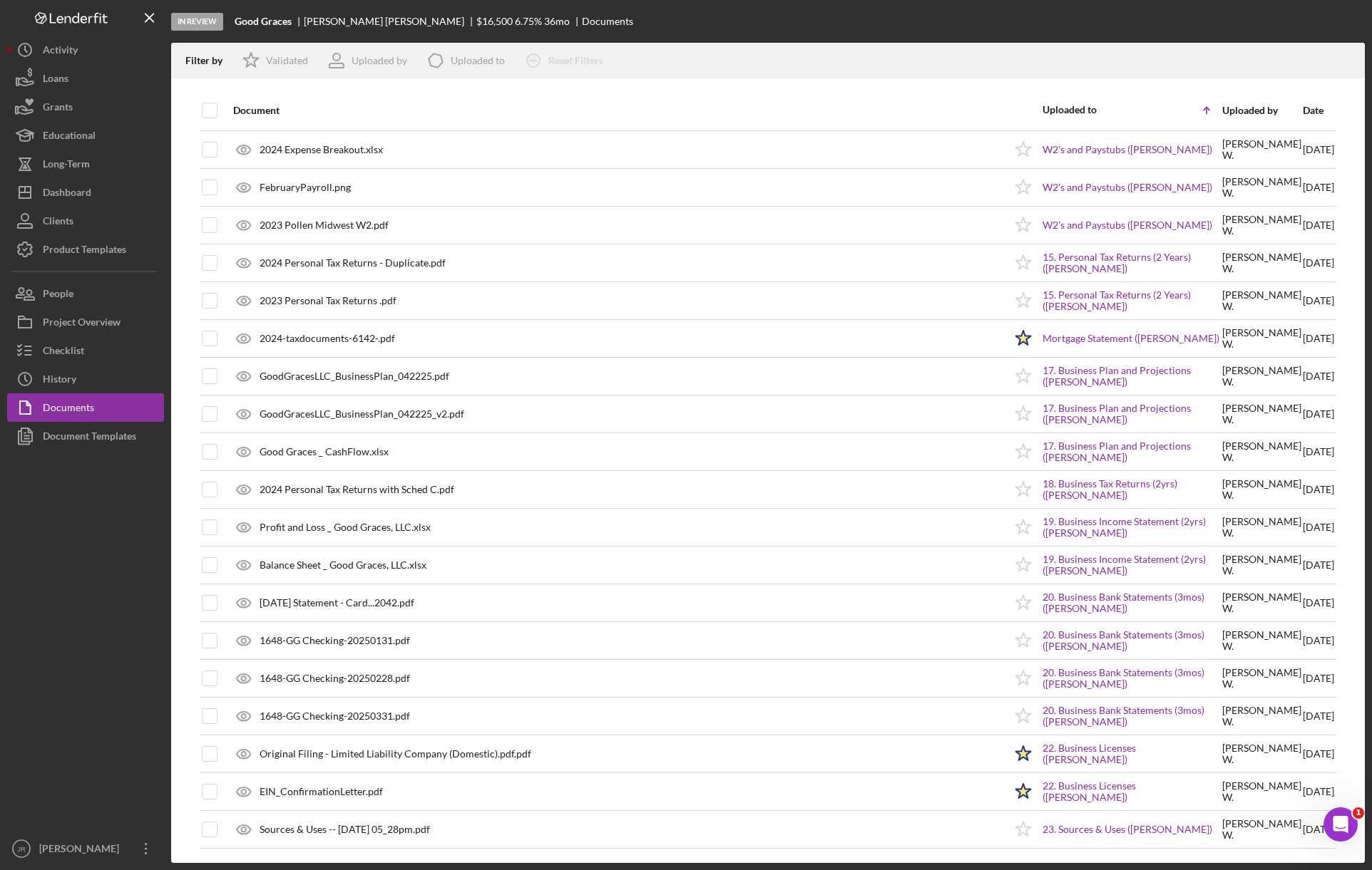
click at [83, 514] on div at bounding box center [86, 643] width 157 height 384
click at [90, 355] on button "Checklist" at bounding box center [86, 350] width 157 height 29
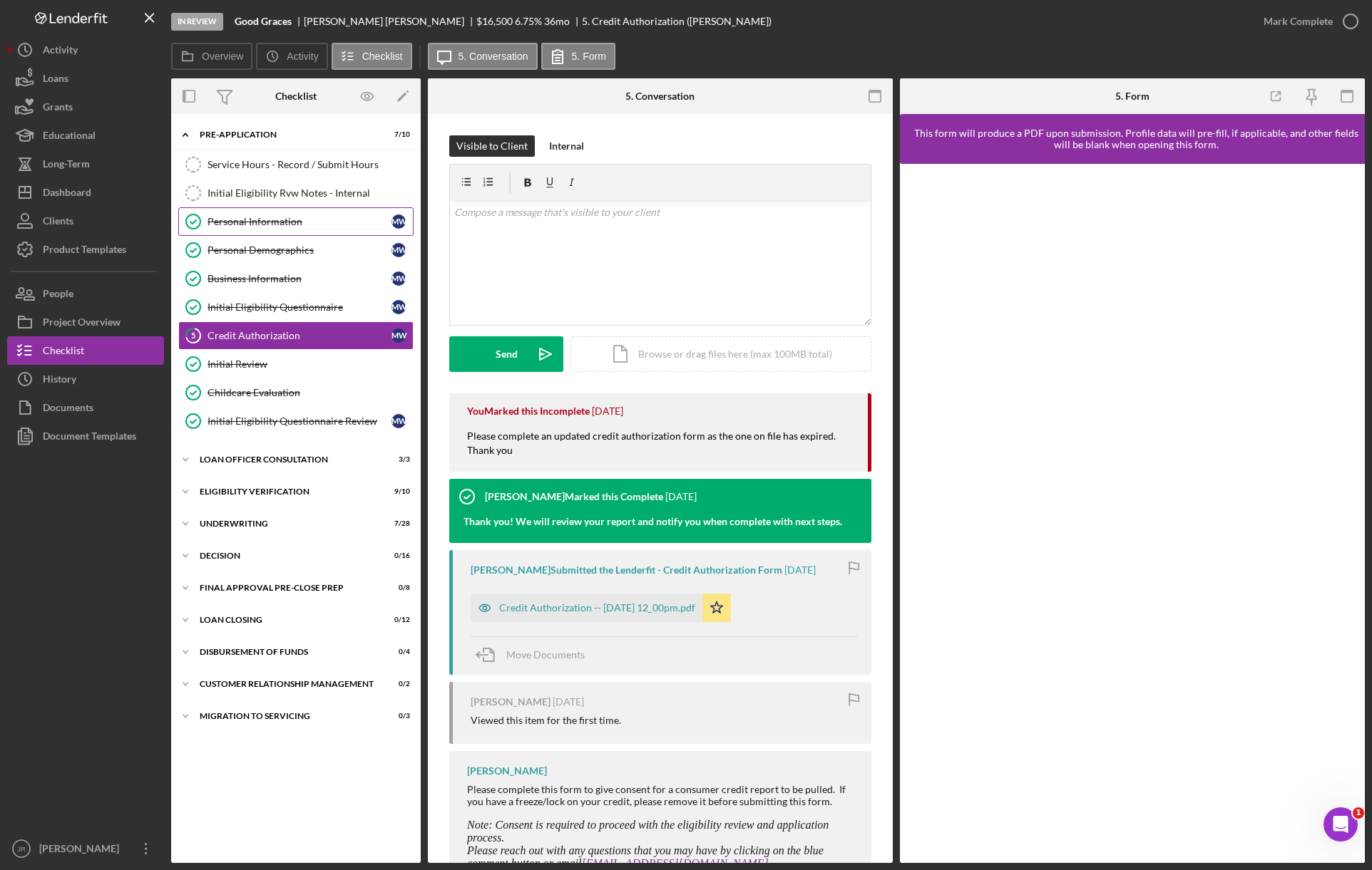
click at [281, 223] on div "Personal Information" at bounding box center [299, 221] width 184 height 11
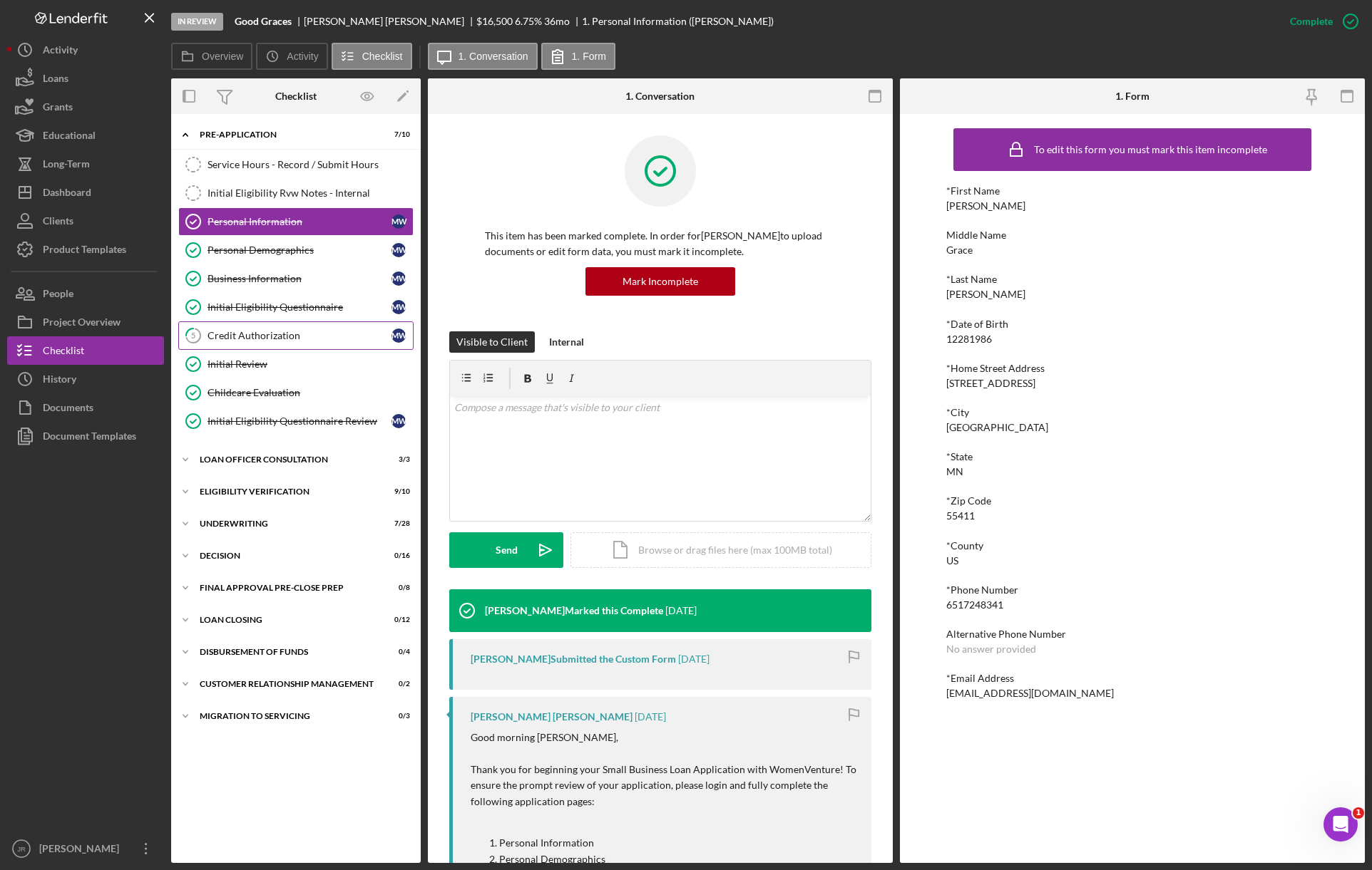
click at [267, 334] on div "Credit Authorization" at bounding box center [299, 335] width 184 height 11
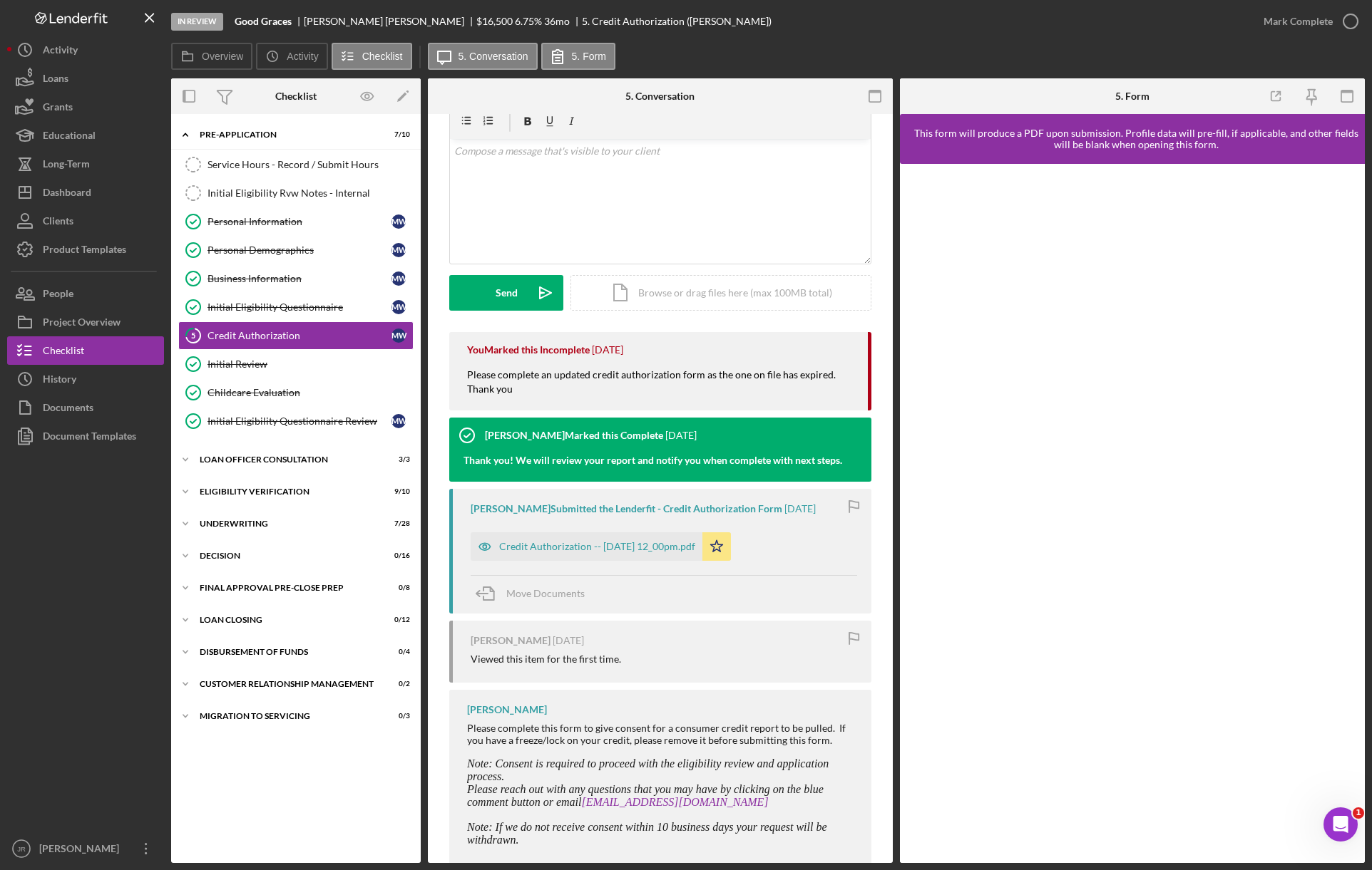
scroll to position [95, 0]
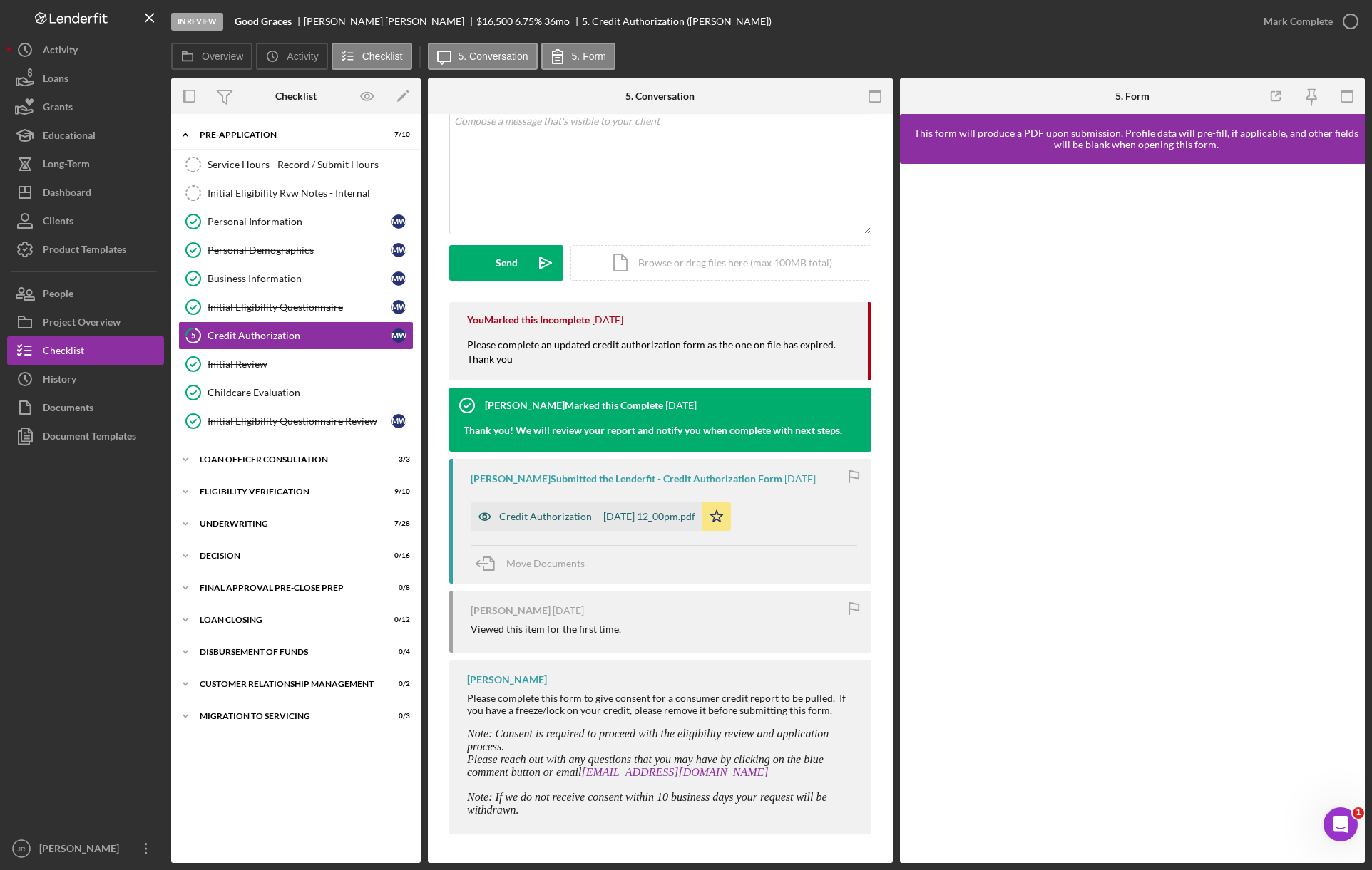
click at [617, 517] on div "Credit Authorization -- [DATE] 12_00pm.pdf" at bounding box center [586, 516] width 232 height 29
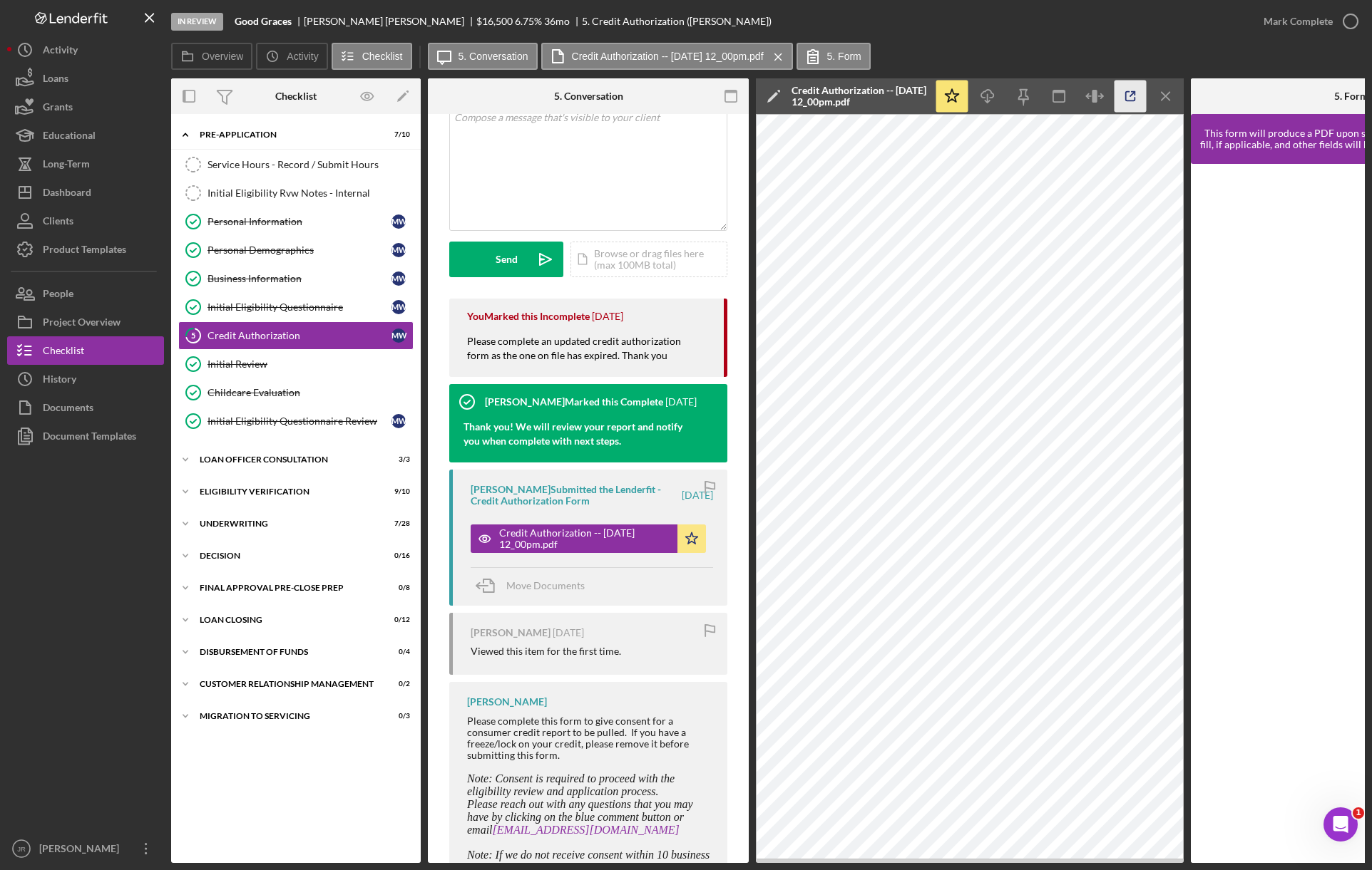
click at [1135, 97] on icon "button" at bounding box center [1130, 96] width 32 height 32
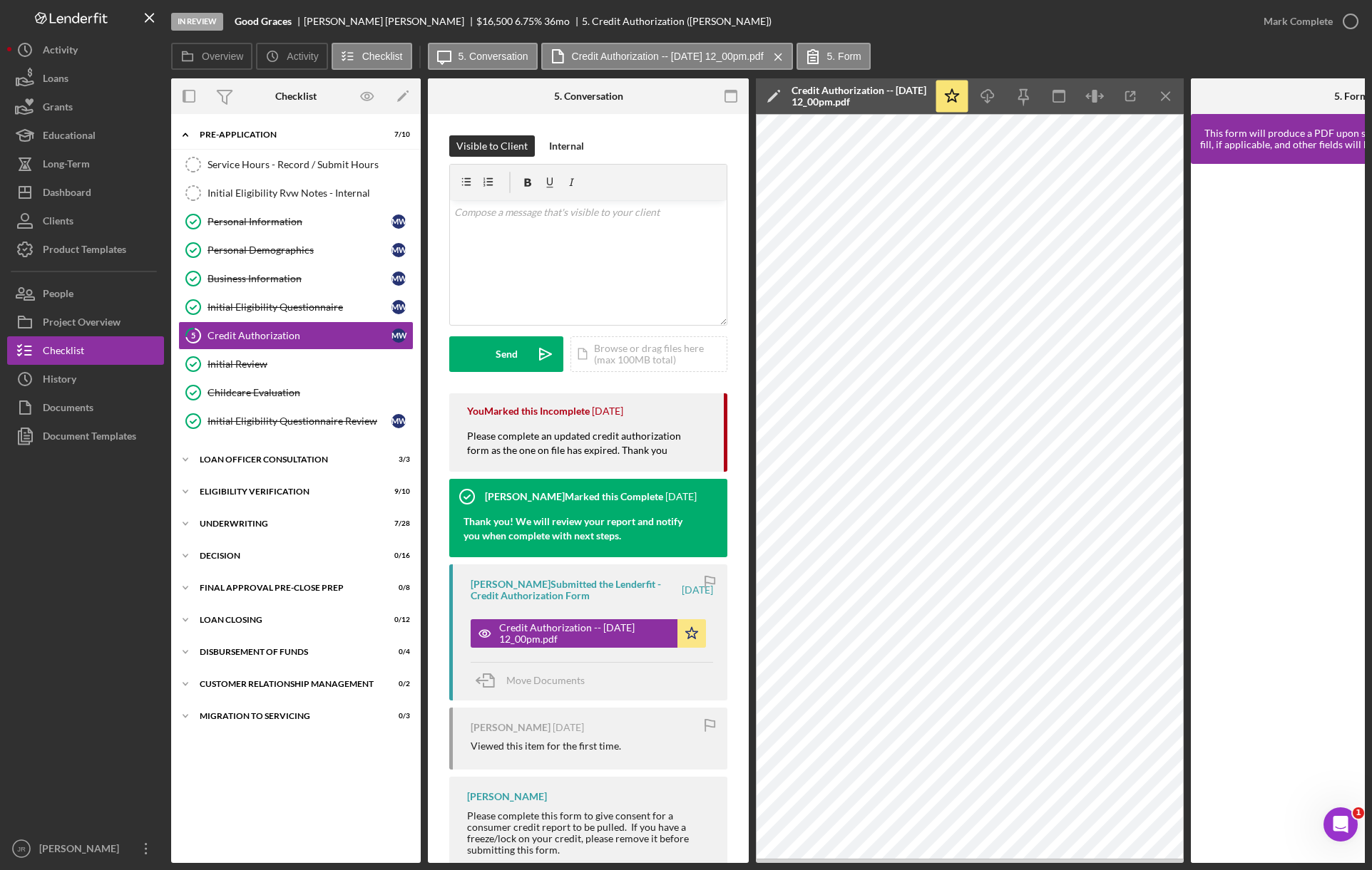
scroll to position [95, 0]
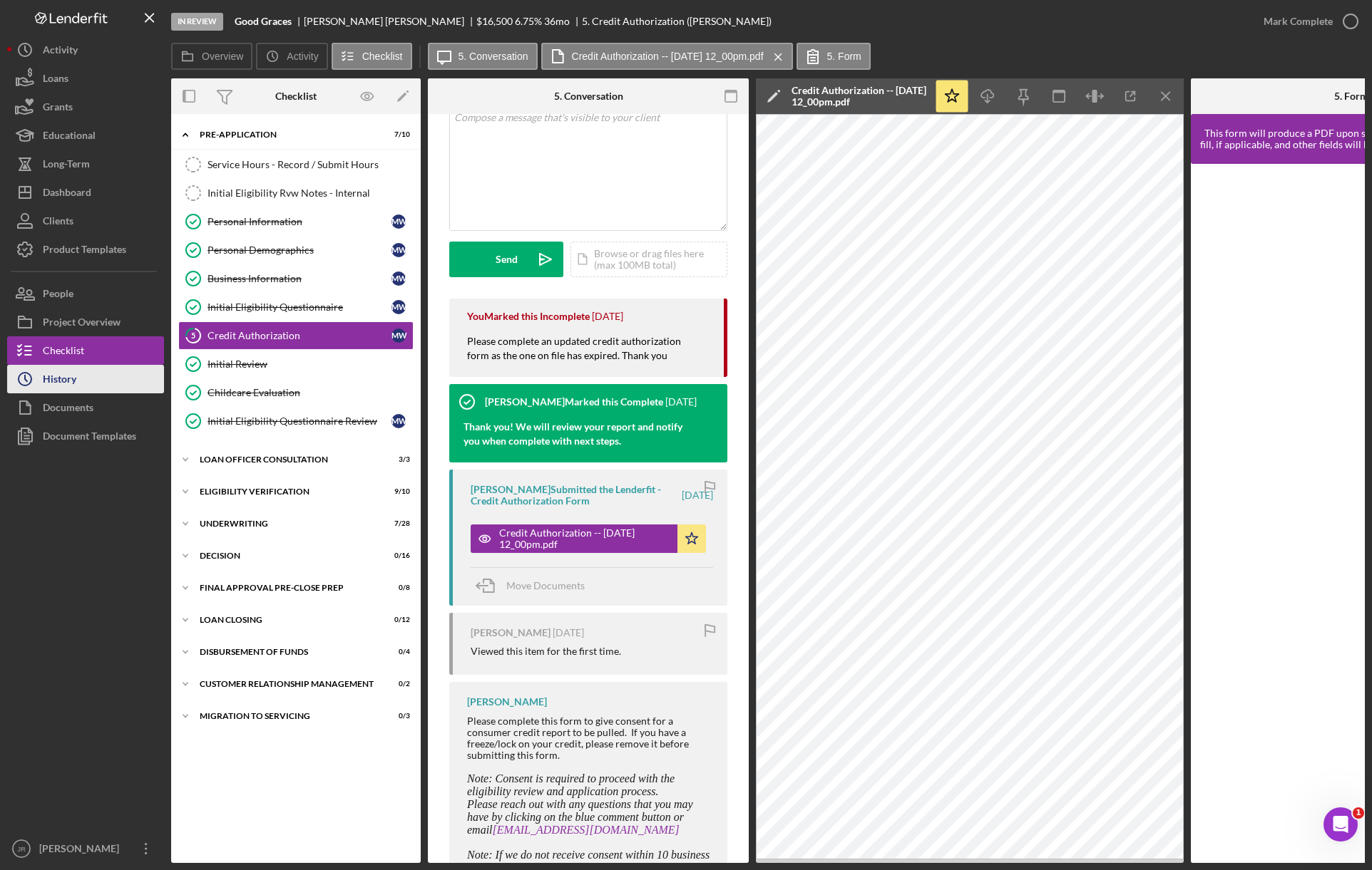
click at [93, 376] on button "Icon/History History" at bounding box center [86, 379] width 157 height 29
click at [89, 409] on div "Documents" at bounding box center [68, 409] width 51 height 32
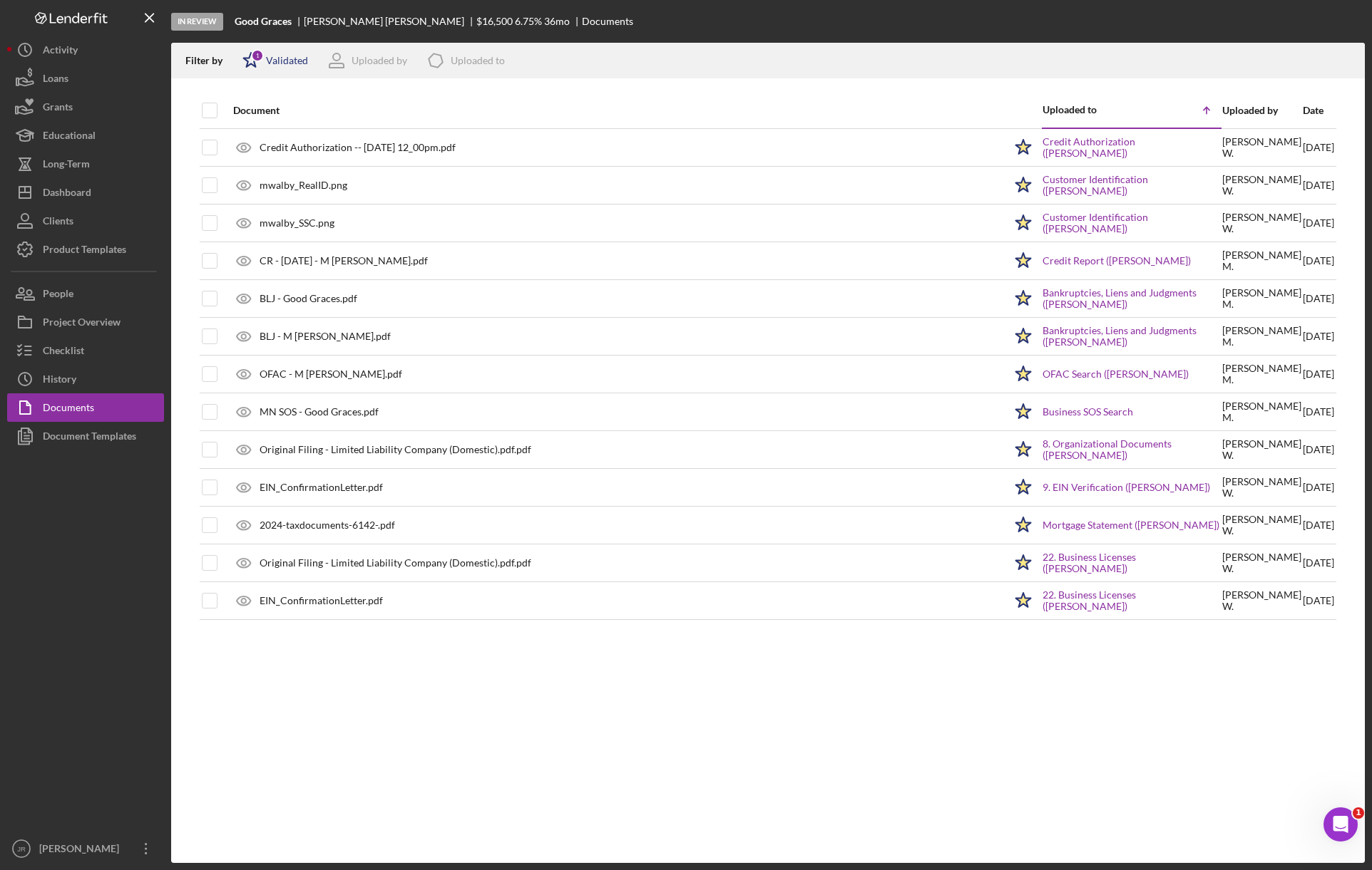
click at [267, 63] on icon "Icon/Star" at bounding box center [251, 60] width 36 height 36
click at [252, 112] on input "checkbox" at bounding box center [249, 114] width 14 height 14
checkbox input "false"
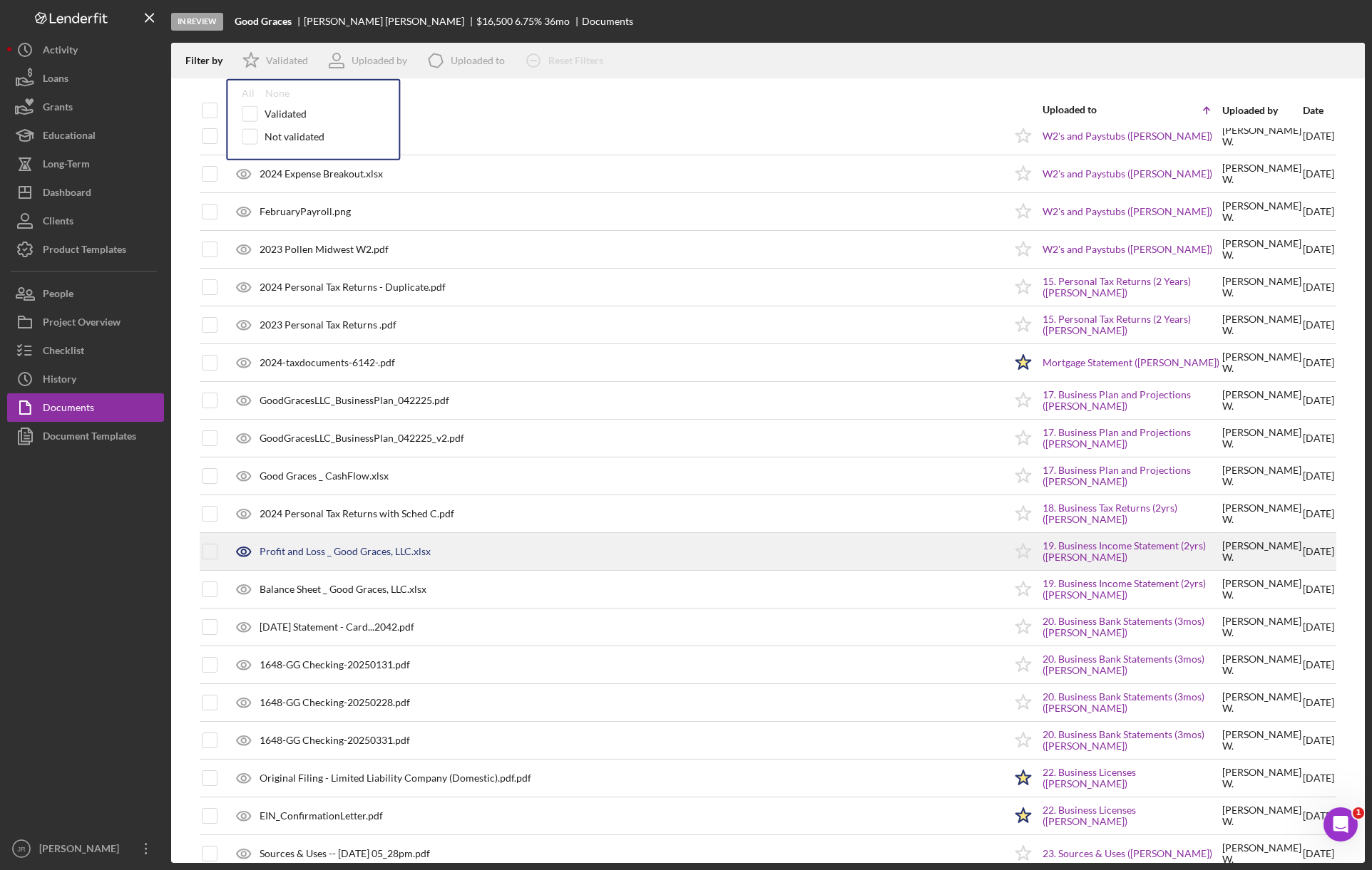
scroll to position [800, 0]
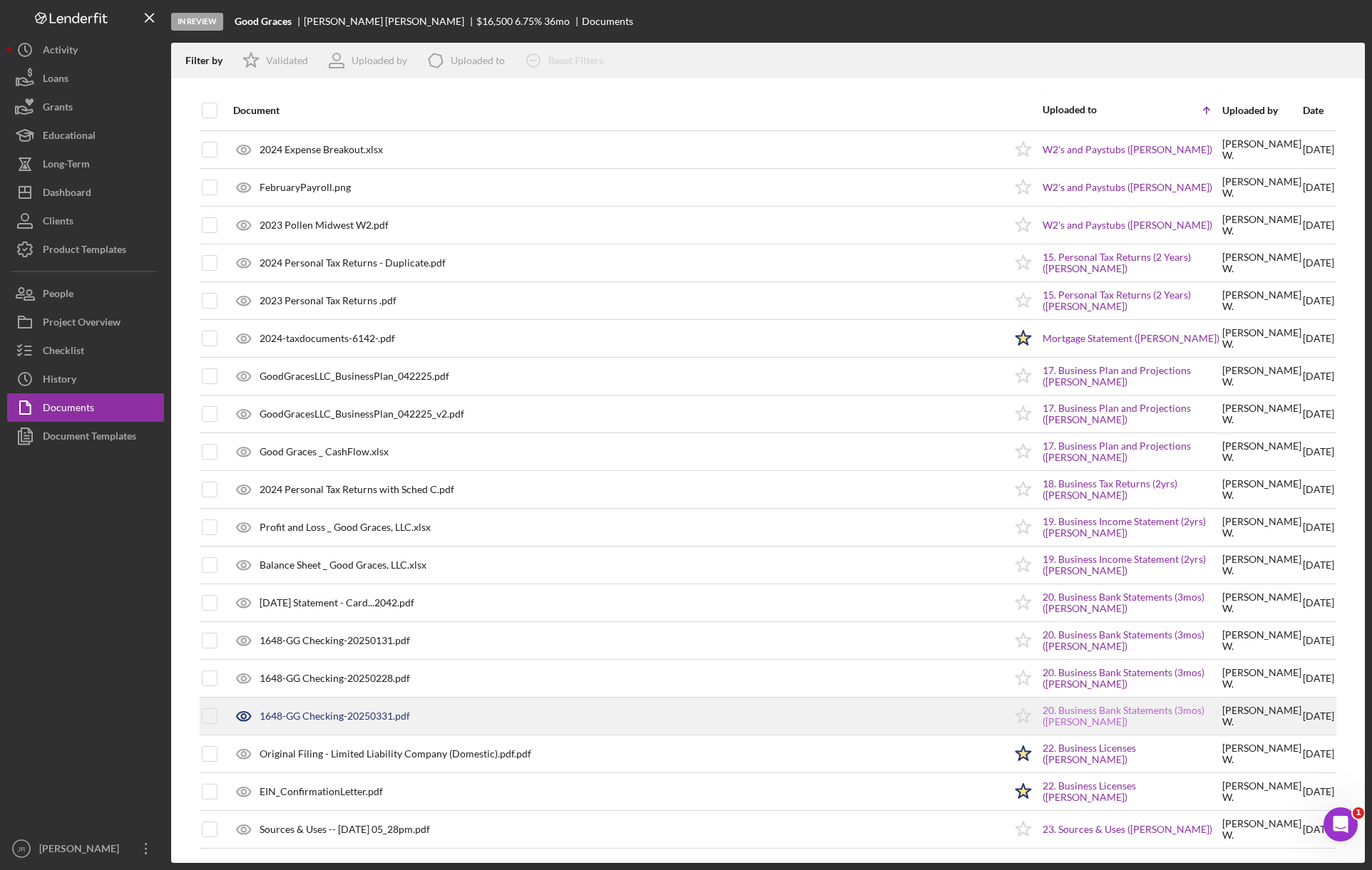
click at [1083, 705] on link "20. Business Bank Statements (3mos) ([PERSON_NAME])" at bounding box center [1132, 716] width 178 height 23
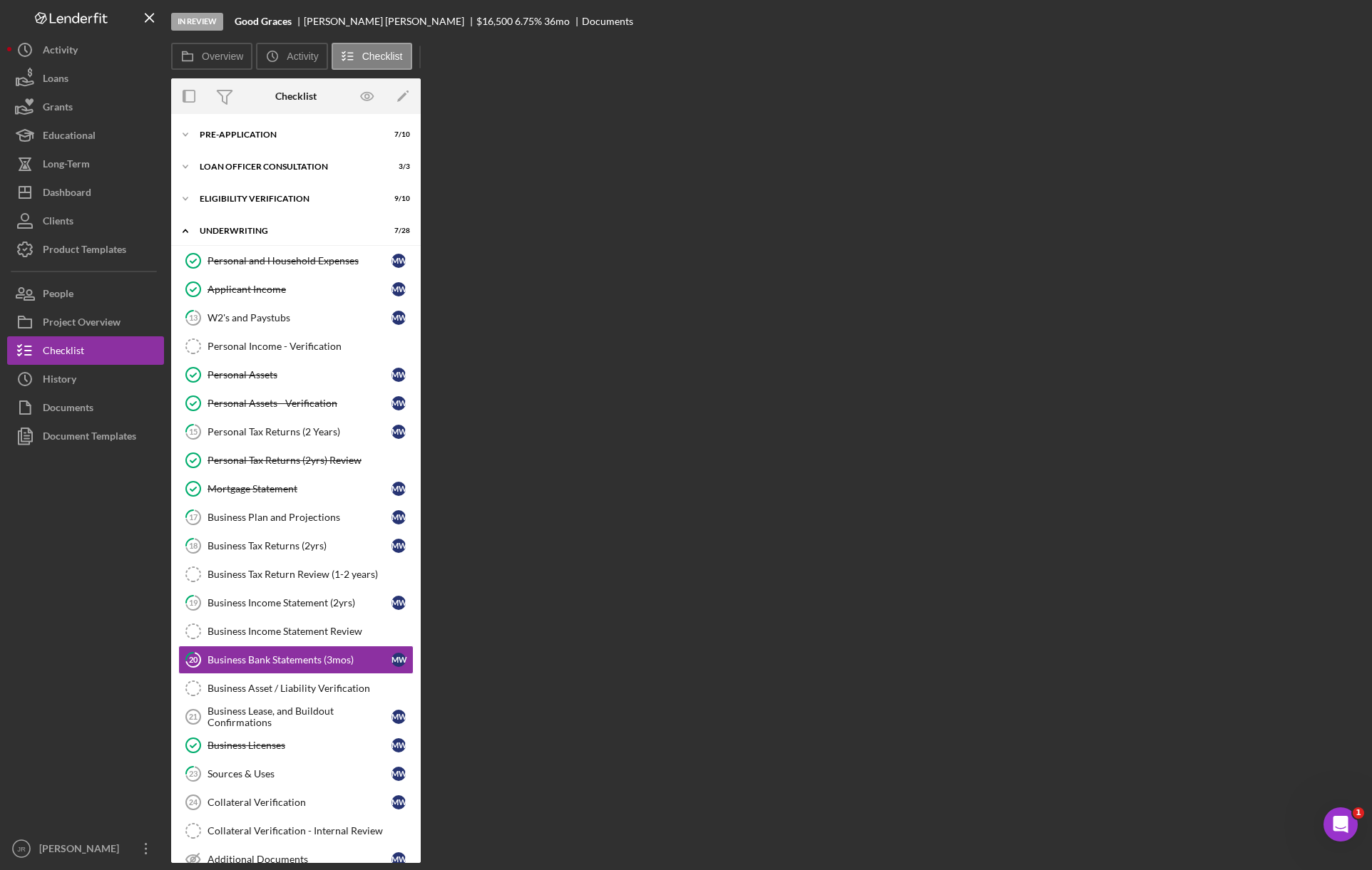
scroll to position [178, 0]
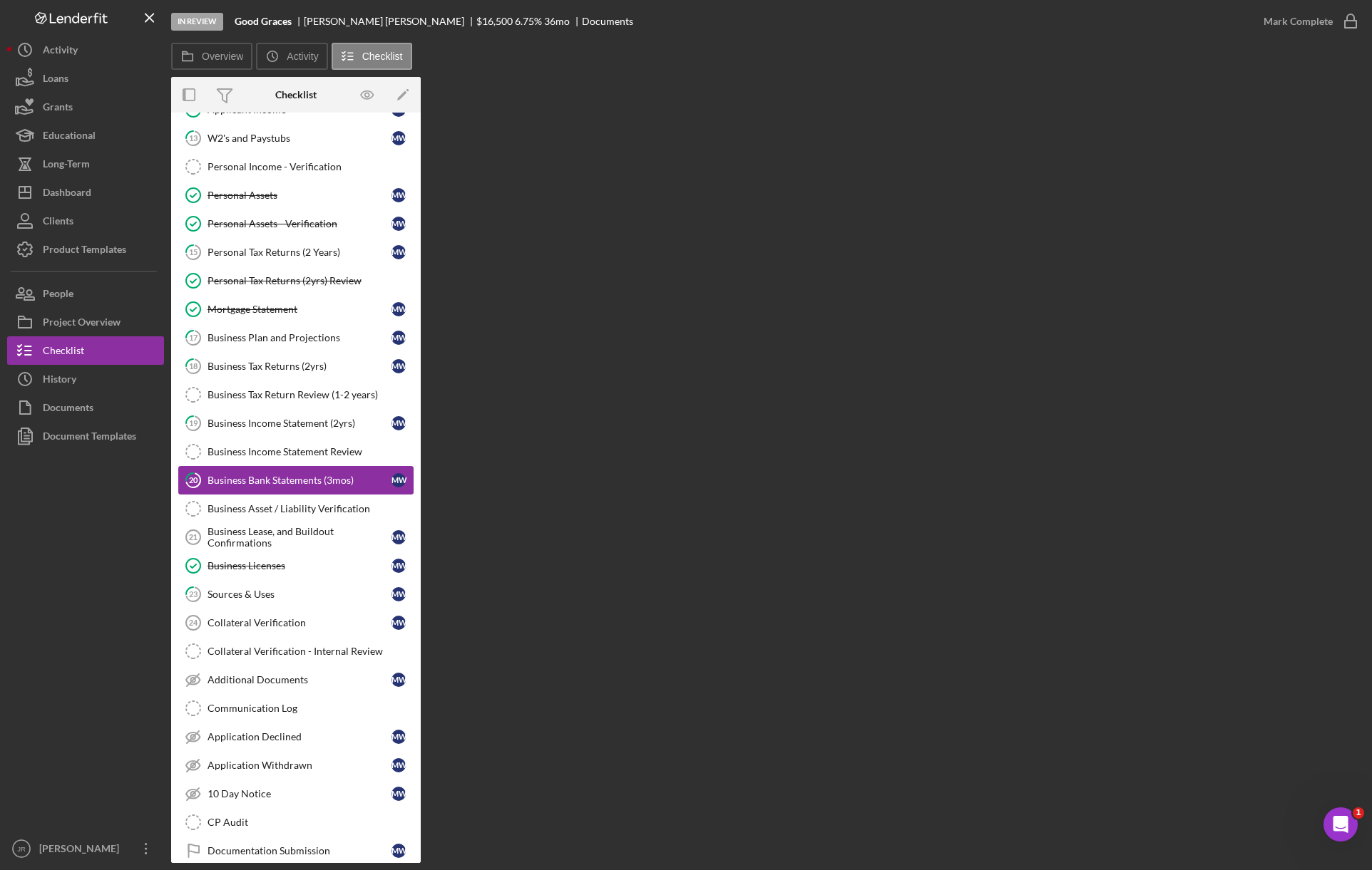
click at [306, 487] on div "Business Bank Statements (3mos)" at bounding box center [299, 480] width 184 height 11
click at [246, 483] on div "Business Bank Statements (3mos)" at bounding box center [299, 480] width 184 height 11
click at [204, 482] on icon "20" at bounding box center [193, 480] width 36 height 36
click at [217, 487] on div "Business Bank Statements (3mos)" at bounding box center [299, 480] width 184 height 11
click at [98, 350] on button "Checklist" at bounding box center [86, 350] width 157 height 29
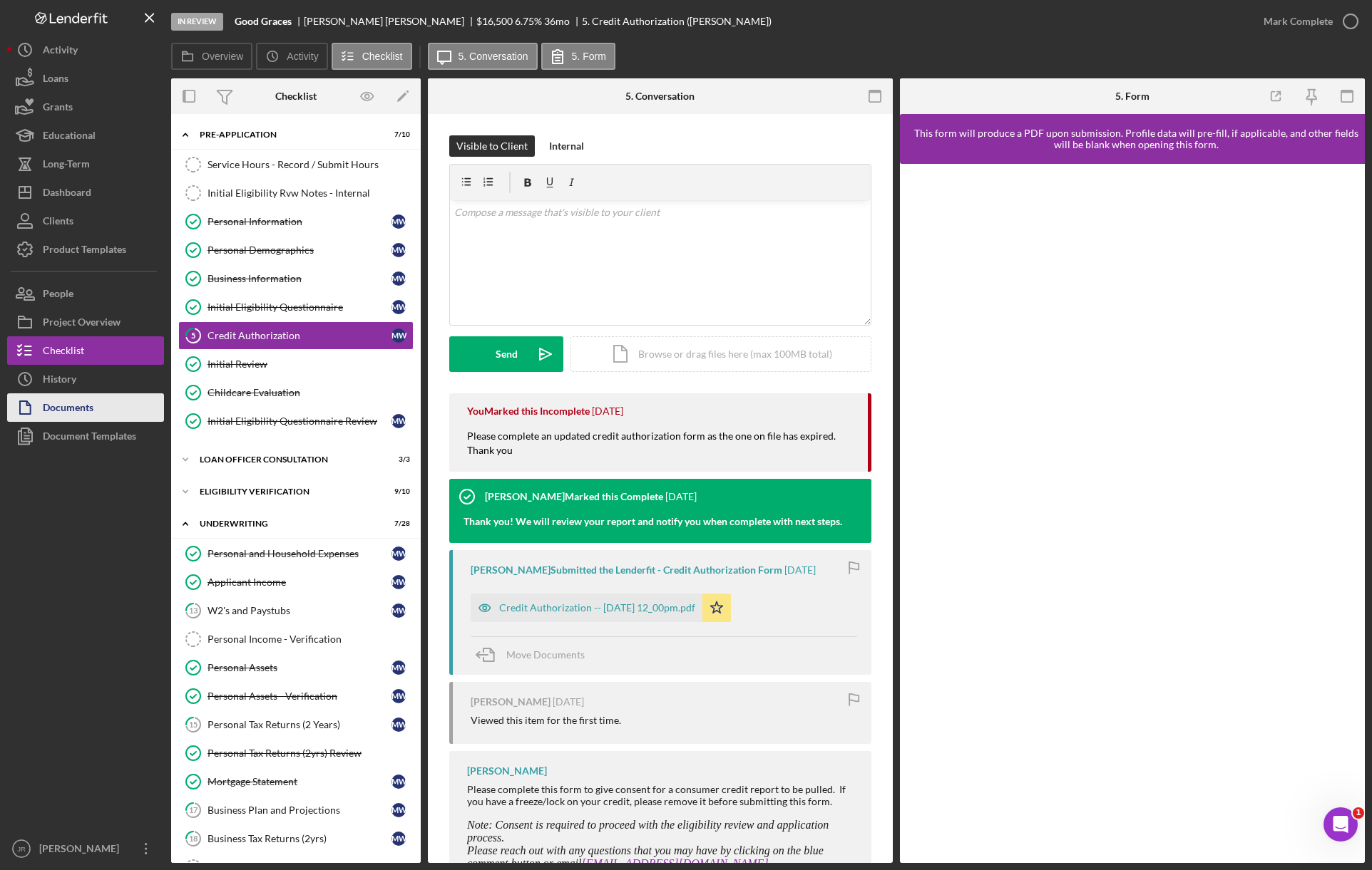
click at [87, 411] on div "Documents" at bounding box center [68, 409] width 51 height 32
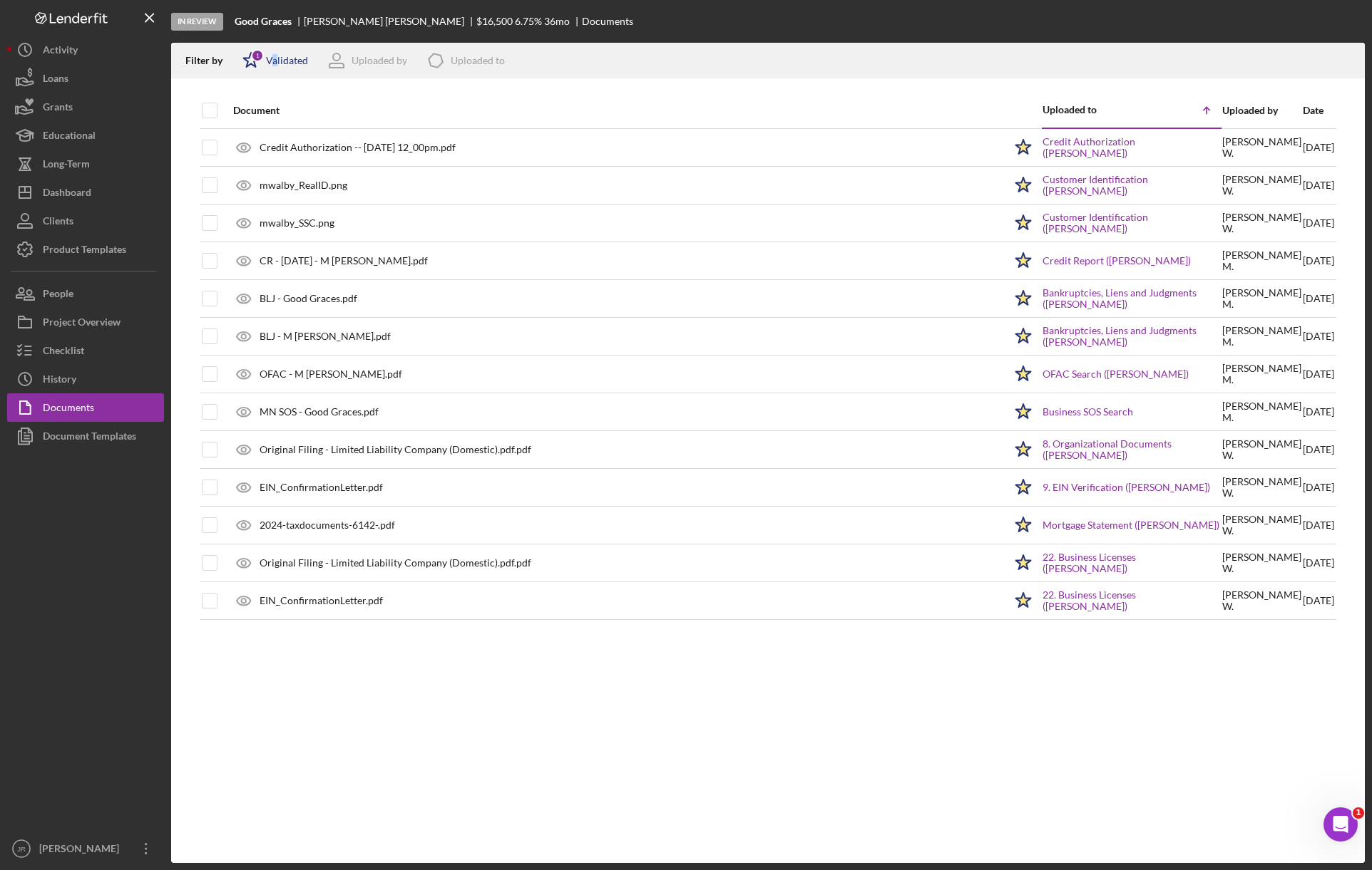
click at [275, 66] on div "Icon/Star 1 Validated" at bounding box center [271, 60] width 75 height 36
drag, startPoint x: 278, startPoint y: 63, endPoint x: 254, endPoint y: 109, distance: 51.9
click at [254, 109] on input "checkbox" at bounding box center [249, 114] width 14 height 14
checkbox input "false"
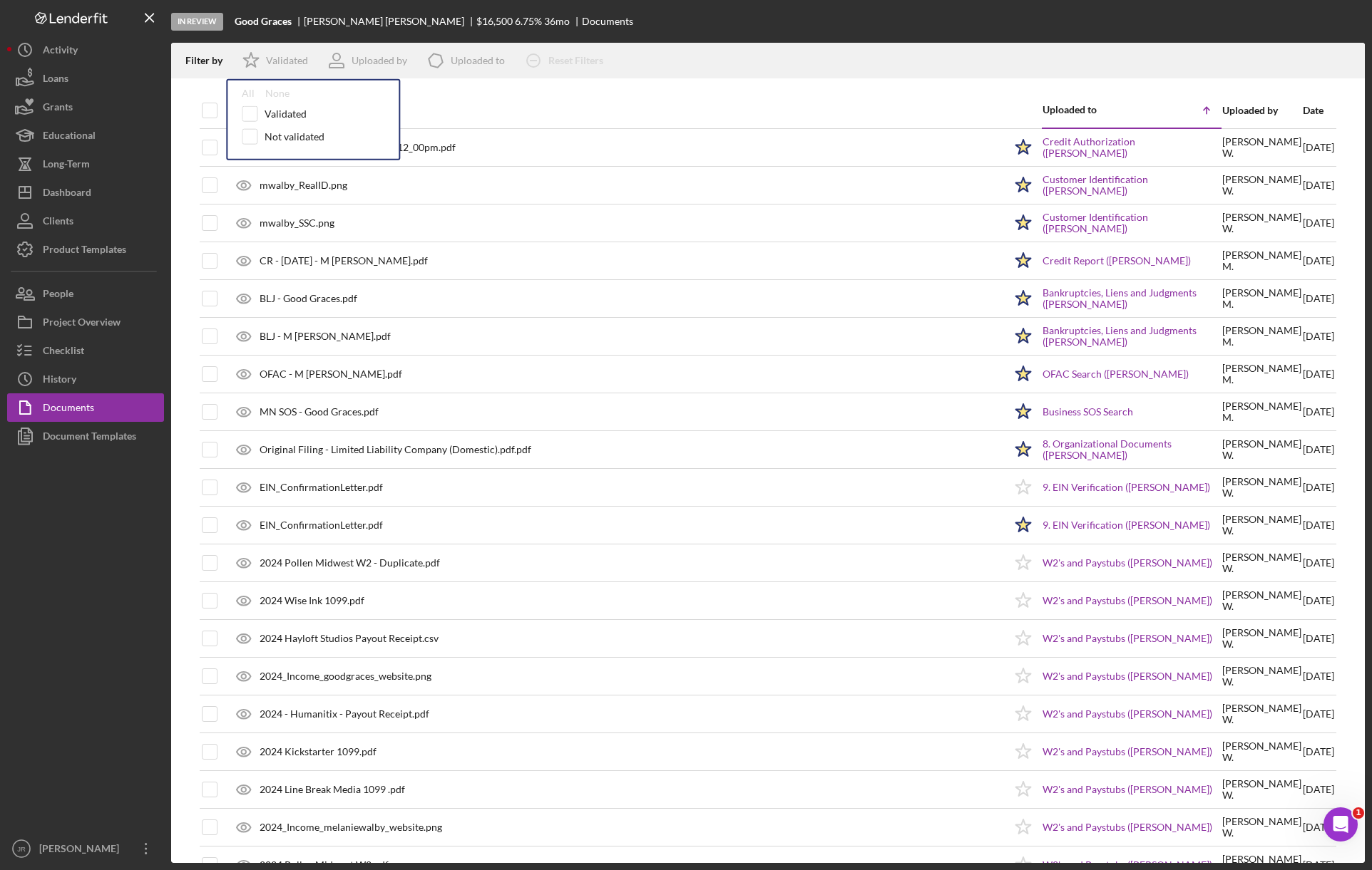
click at [889, 24] on div "In Review Good Graces [PERSON_NAME] $16,500 $16,500 6.75 % 36 mo Documents" at bounding box center [768, 21] width 1194 height 43
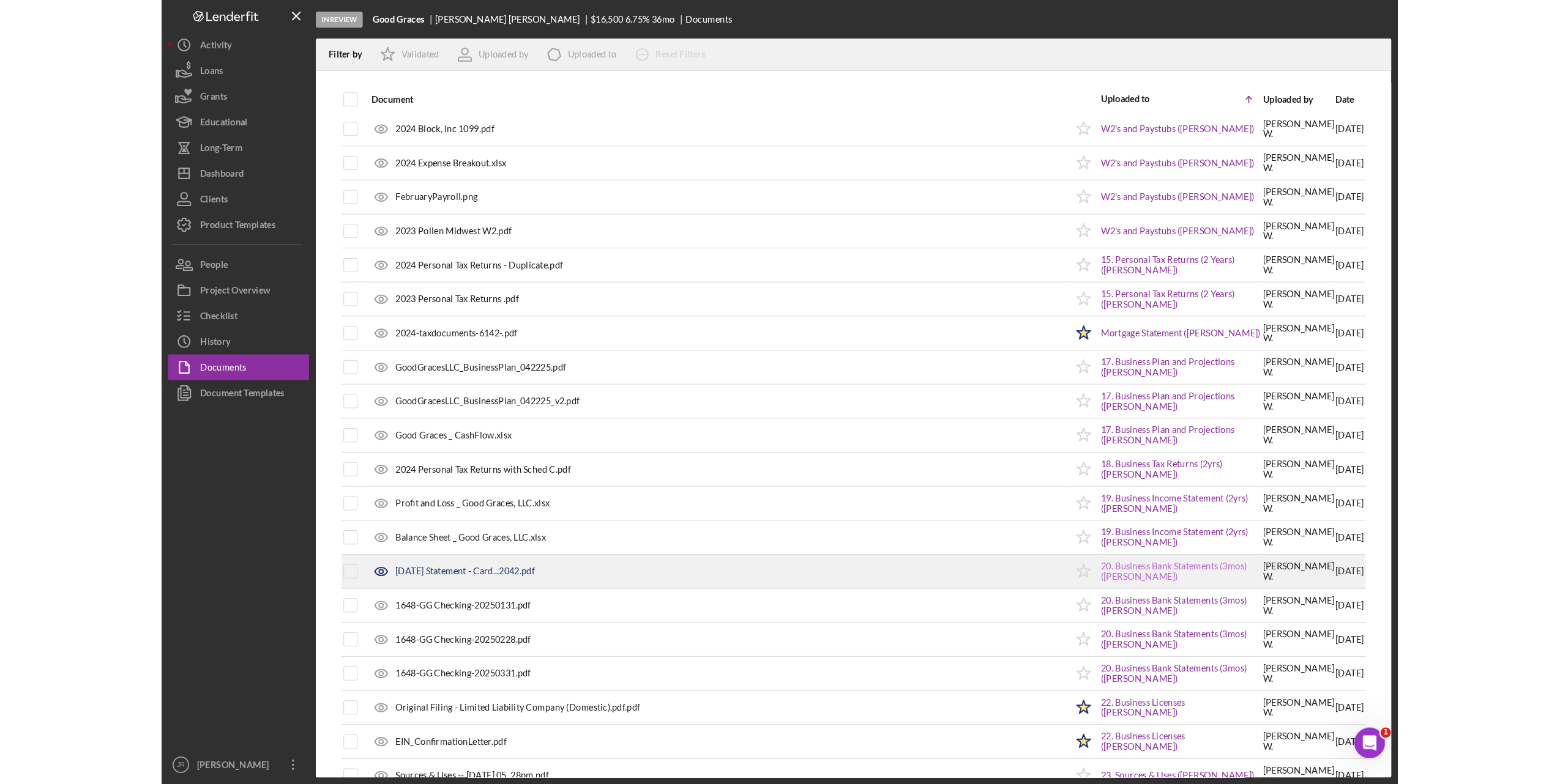
scroll to position [687, 0]
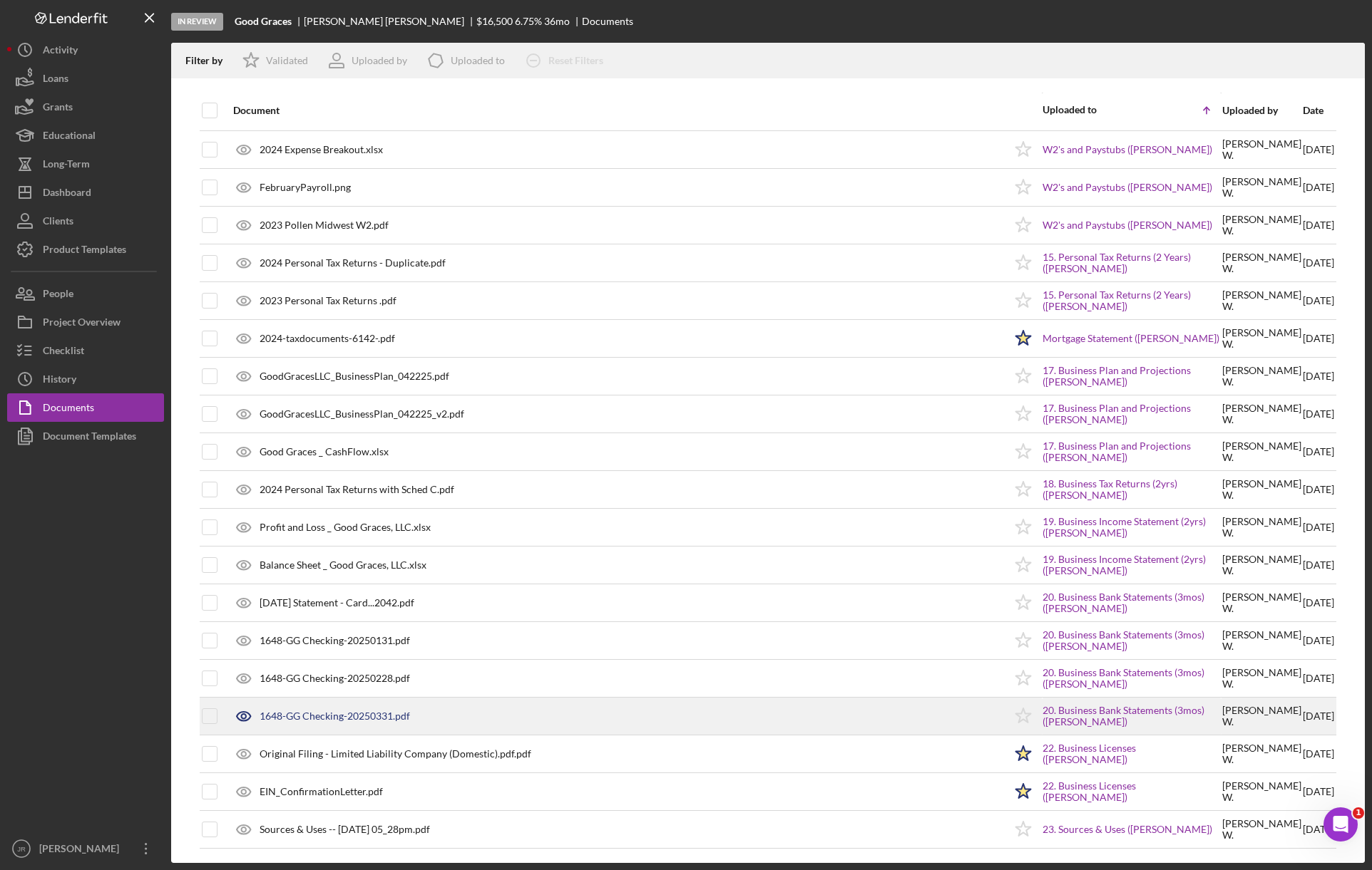
click at [354, 711] on div "1648-GG Checking-20250331.pdf" at bounding box center [335, 716] width 150 height 11
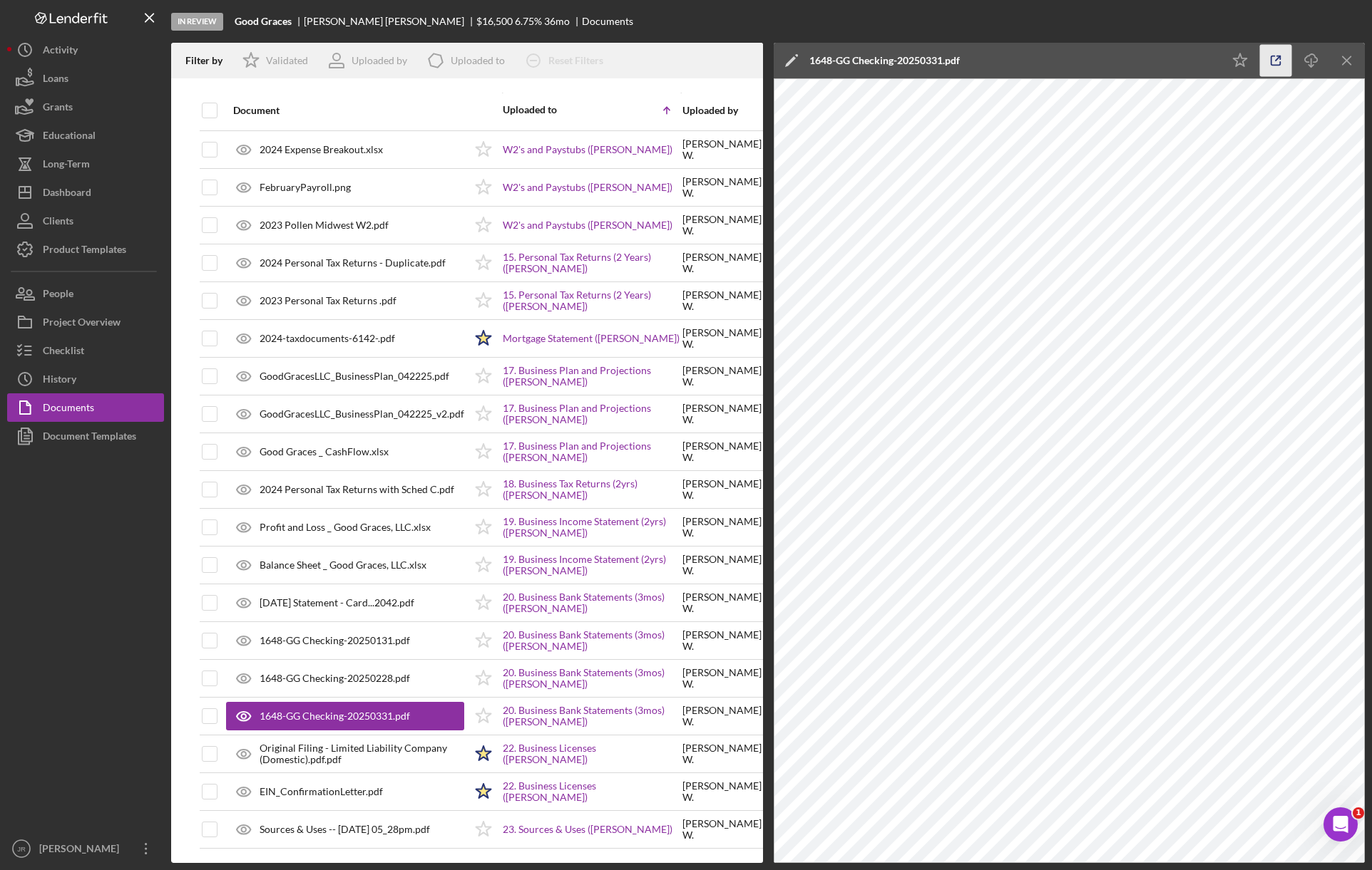
click at [1285, 60] on icon "button" at bounding box center [1276, 60] width 32 height 32
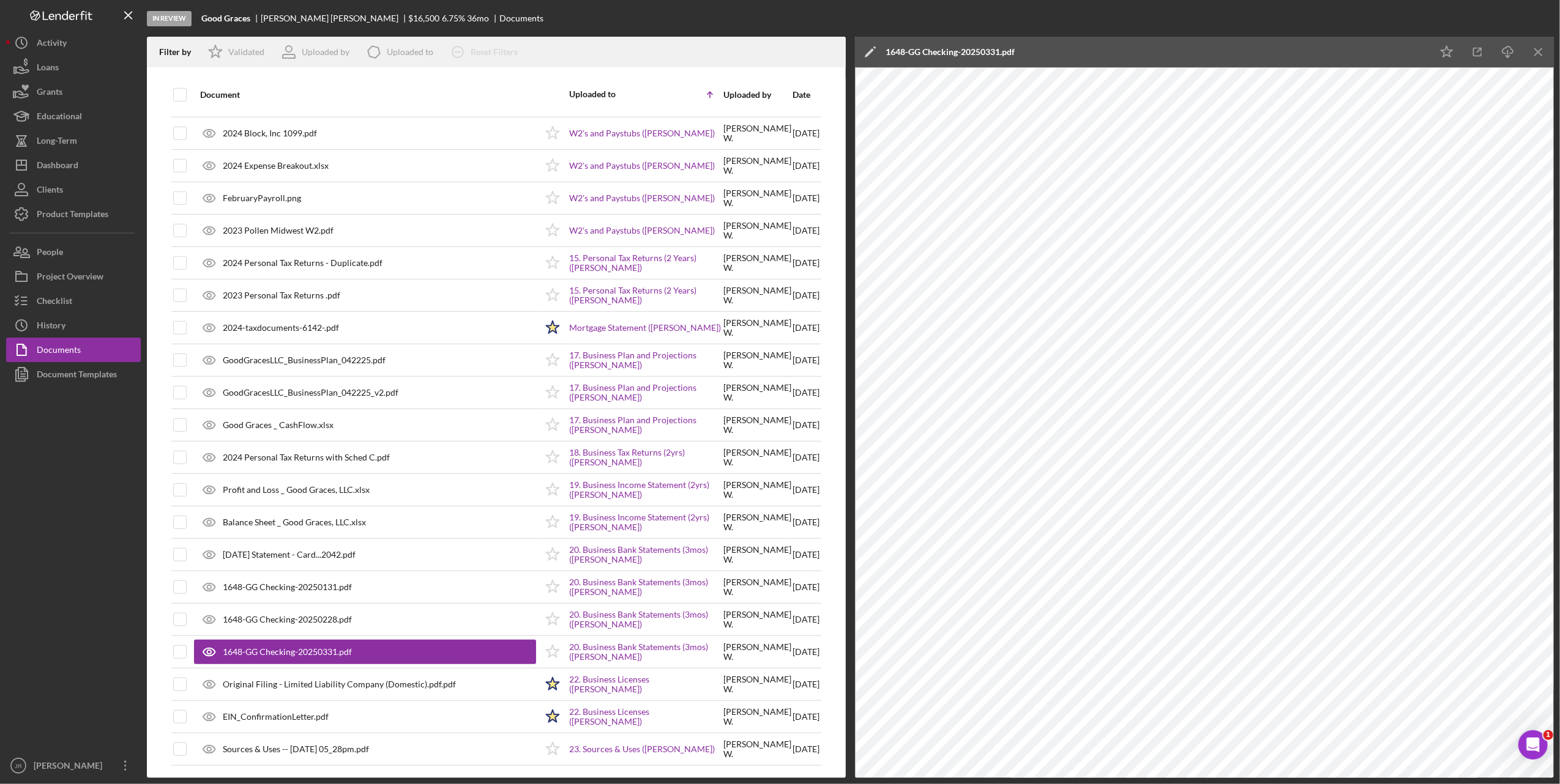
scroll to position [649, 0]
click at [58, 160] on div "Dashboard" at bounding box center [57, 166] width 41 height 28
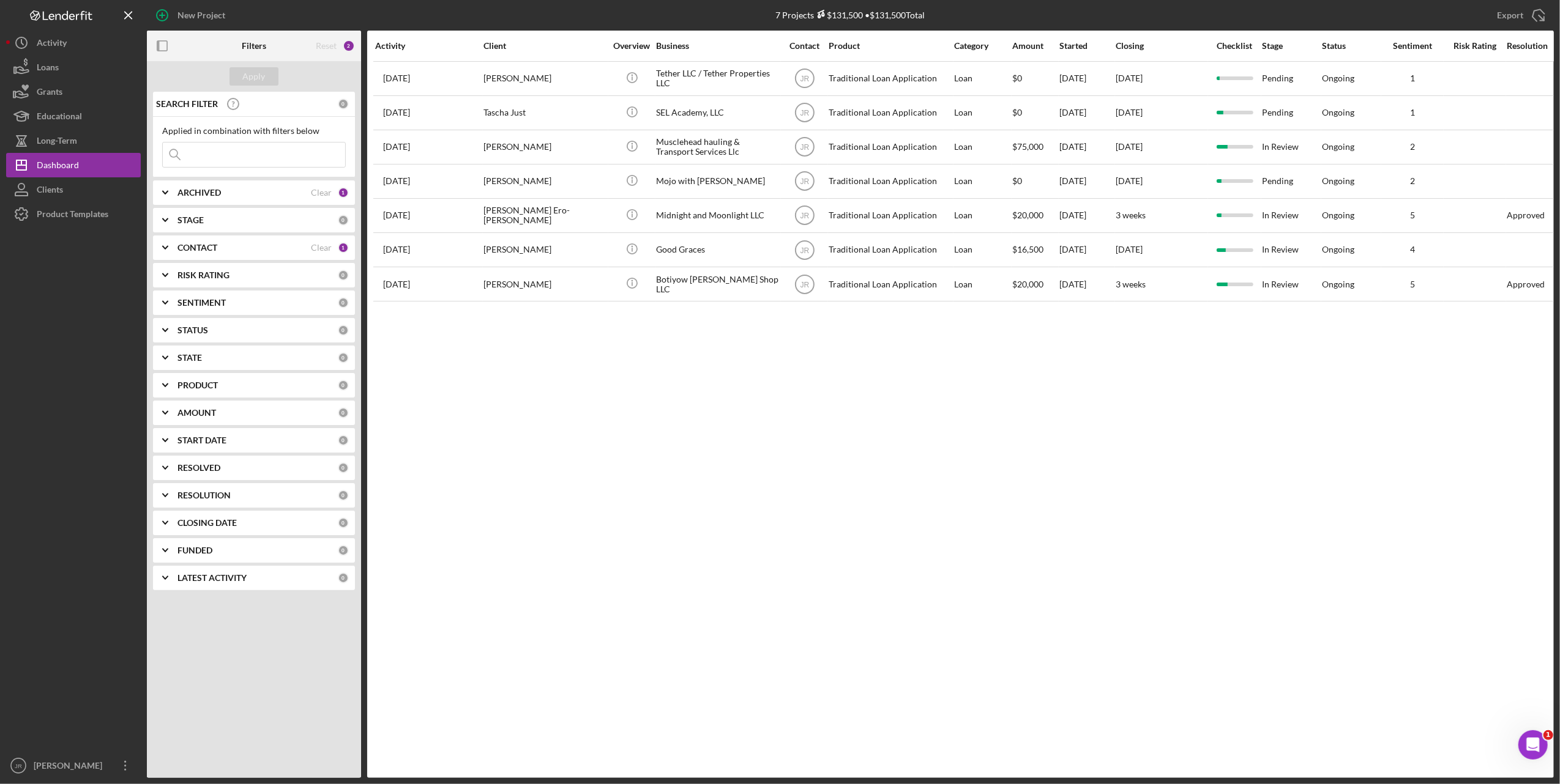
click at [642, 439] on div "Activity Client Overview Business Contact Product Category Amount Started Closi…" at bounding box center [961, 404] width 1186 height 747
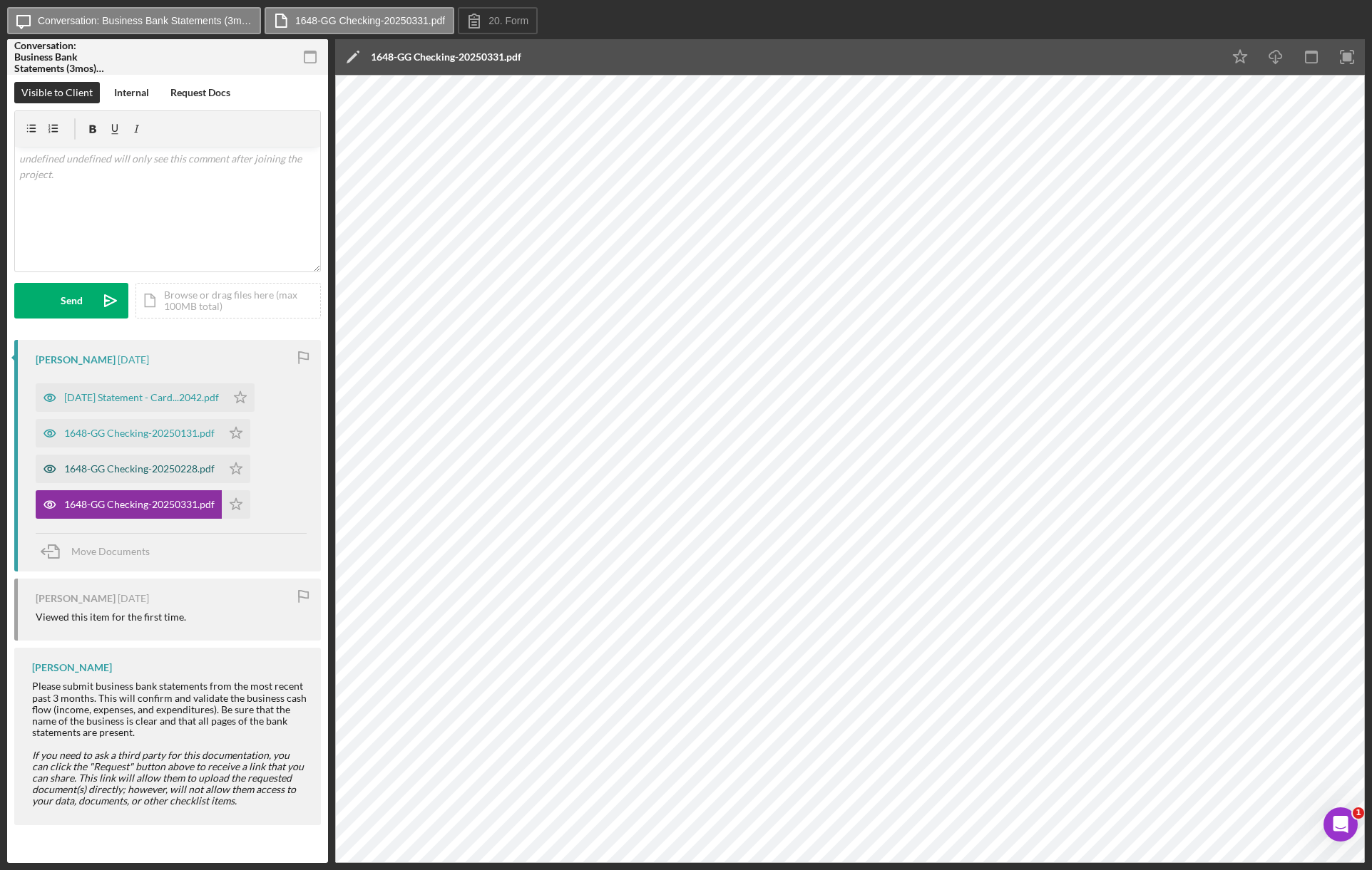
click at [143, 457] on div "1648-GG Checking-20250228.pdf" at bounding box center [128, 469] width 186 height 29
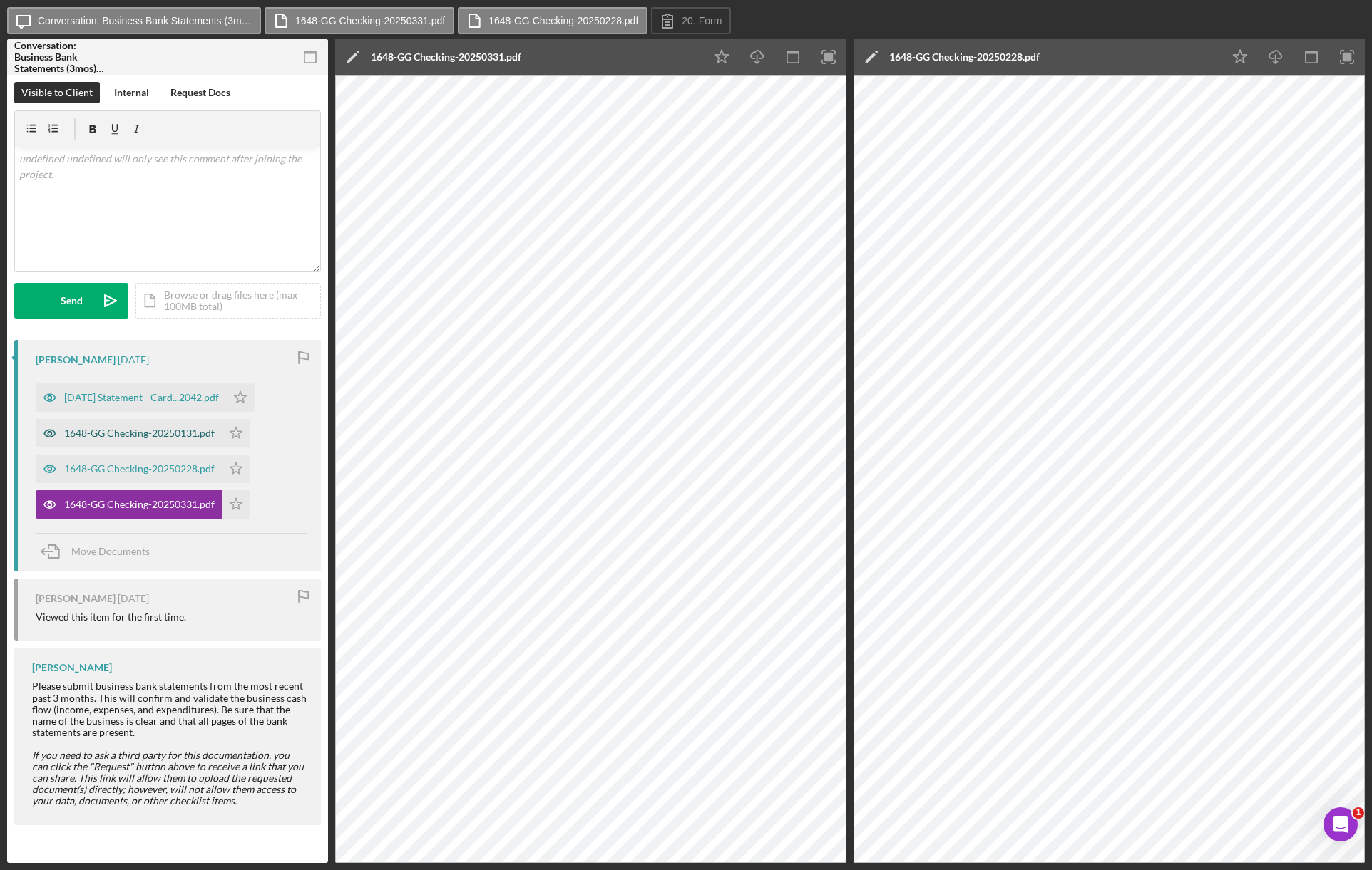
click at [149, 420] on div "1648-GG Checking-20250131.pdf" at bounding box center [128, 433] width 186 height 29
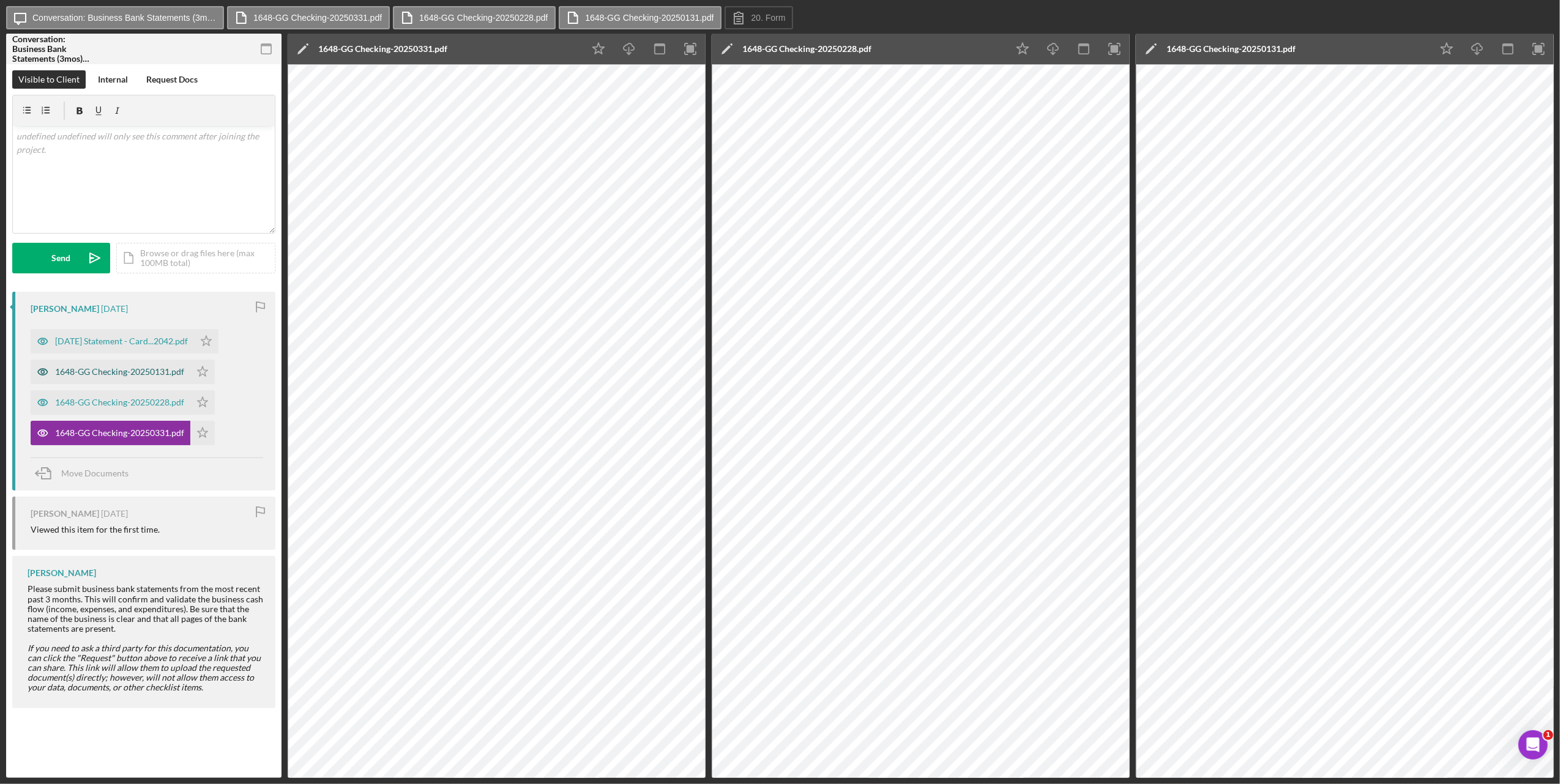
click at [118, 374] on div "1648-GG Checking-20250131.pdf" at bounding box center [119, 372] width 129 height 10
